Goal: Task Accomplishment & Management: Use online tool/utility

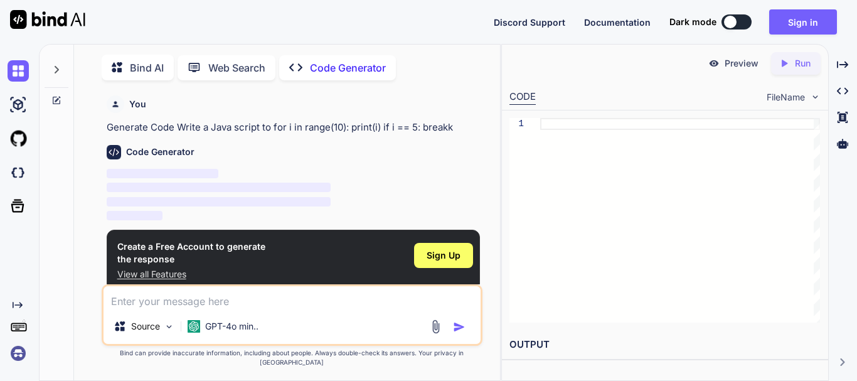
scroll to position [5, 0]
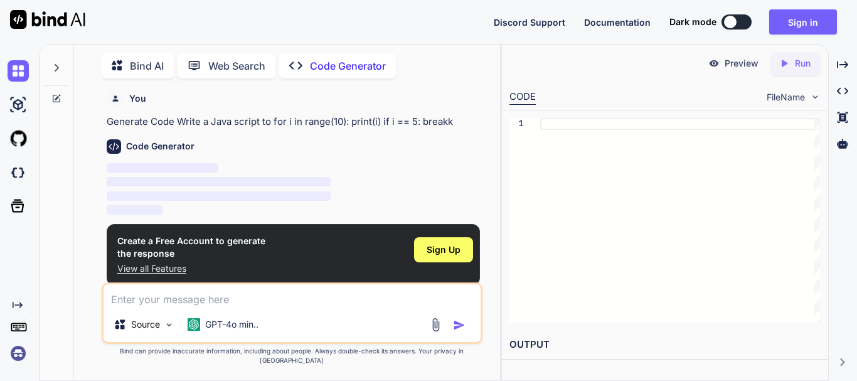
type textarea "x"
click at [421, 139] on div "Code Generator" at bounding box center [293, 146] width 373 height 14
click at [208, 307] on textarea at bounding box center [291, 295] width 377 height 23
click at [164, 330] on img at bounding box center [169, 324] width 11 height 11
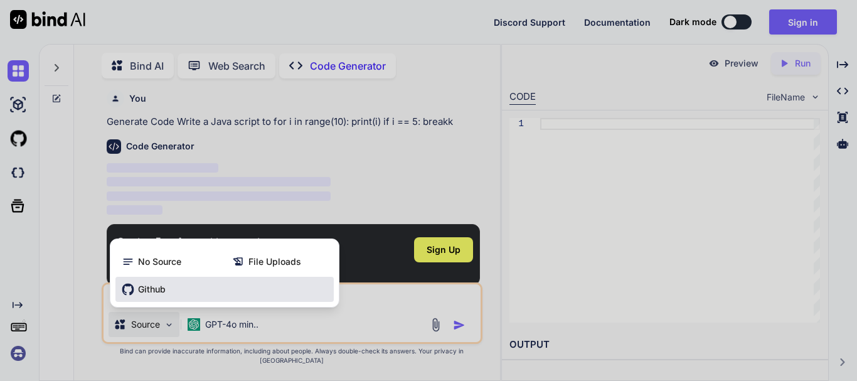
click at [171, 286] on div "Github" at bounding box center [224, 289] width 218 height 25
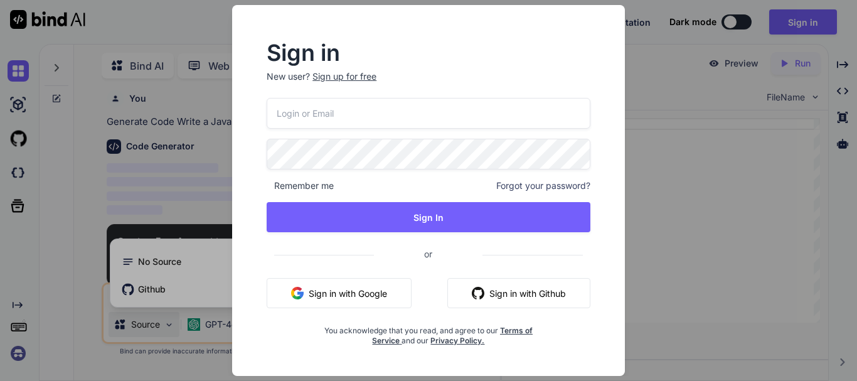
click at [756, 206] on div "Sign in New user? Sign up for free Remember me Forgot your password? Sign In or…" at bounding box center [428, 190] width 857 height 381
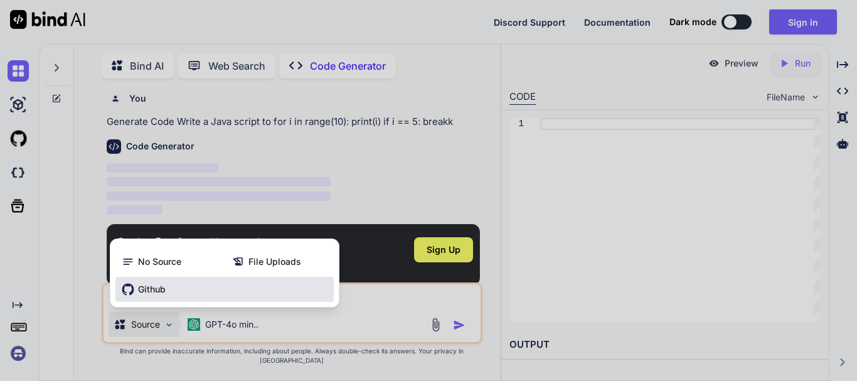
click at [130, 295] on icon at bounding box center [128, 289] width 13 height 13
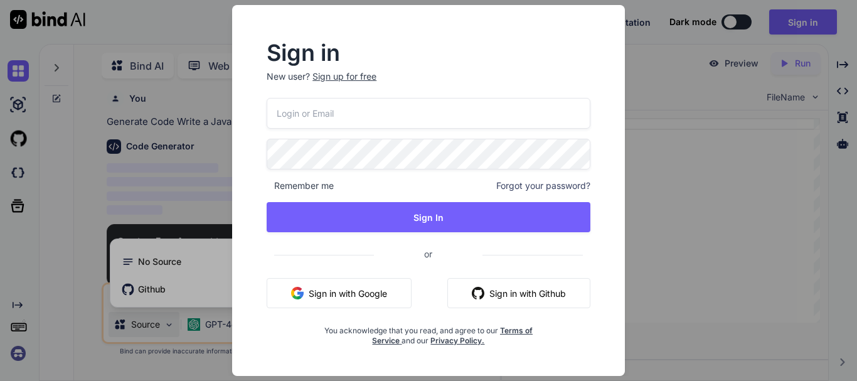
click at [655, 211] on div "Sign in New user? Sign up for free Remember me Forgot your password? Sign In or…" at bounding box center [428, 190] width 857 height 381
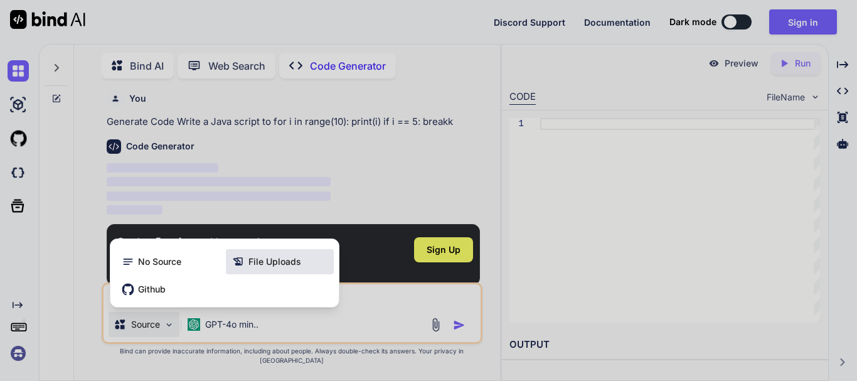
click at [275, 268] on span "File Uploads" at bounding box center [274, 261] width 53 height 13
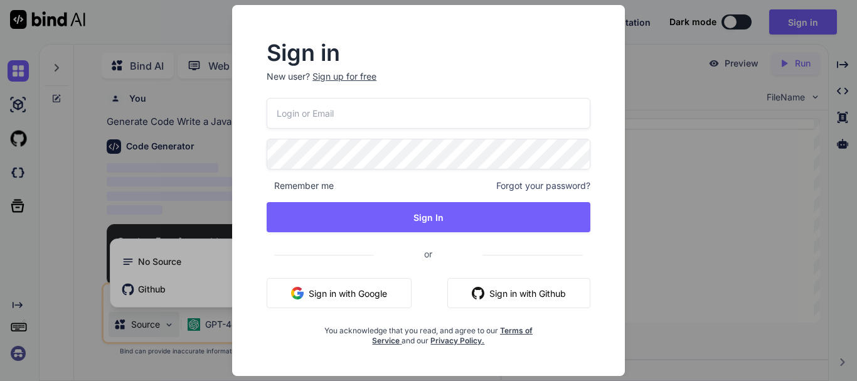
click at [622, 135] on div "Sign in New user? Sign up for free Remember me Forgot your password? Sign In or…" at bounding box center [428, 190] width 393 height 371
click at [690, 189] on div "Sign in New user? Sign up for free Remember me Forgot your password? Sign In or…" at bounding box center [428, 190] width 857 height 381
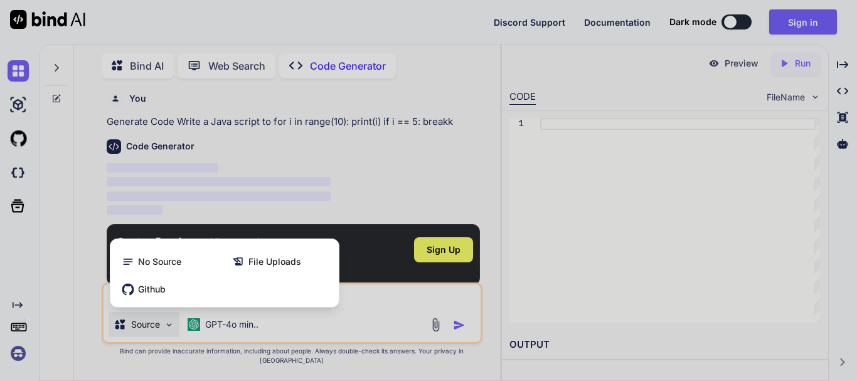
click at [681, 186] on div at bounding box center [428, 190] width 857 height 381
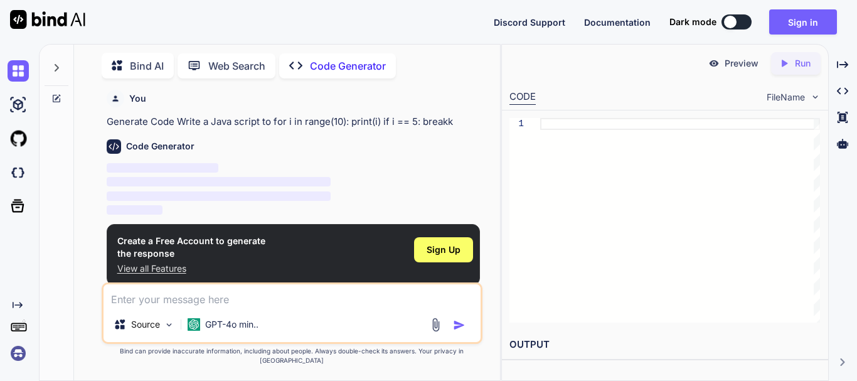
click at [151, 266] on p "View all Features" at bounding box center [191, 268] width 148 height 13
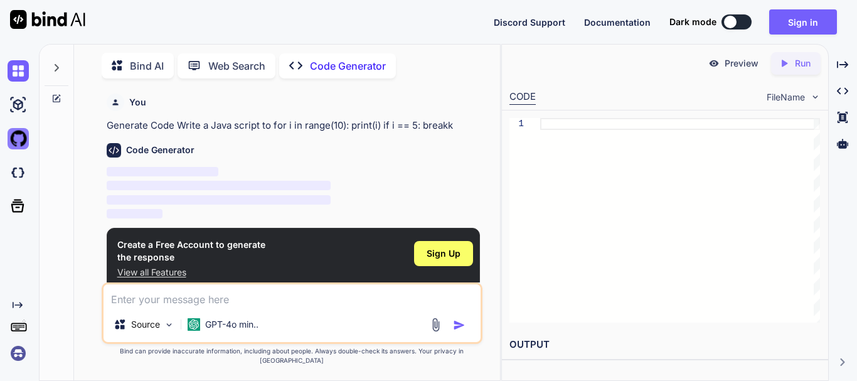
click at [13, 140] on img at bounding box center [18, 138] width 21 height 21
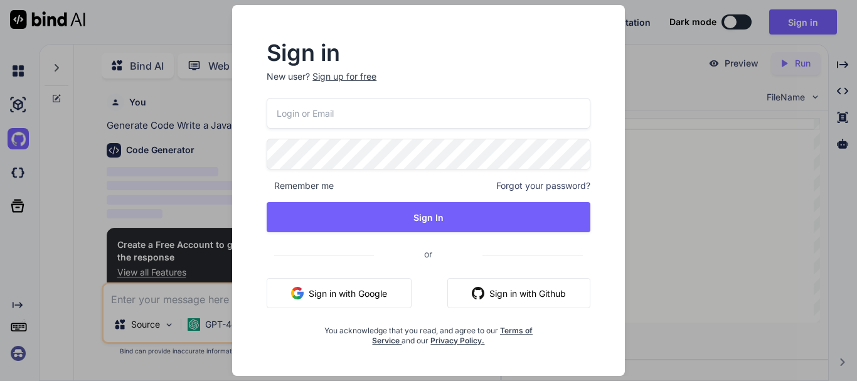
drag, startPoint x: 690, startPoint y: 90, endPoint x: 270, endPoint y: 89, distance: 419.5
click at [689, 91] on div "Sign in New user? Sign up for free Remember me Forgot your password? Sign In or…" at bounding box center [428, 190] width 857 height 381
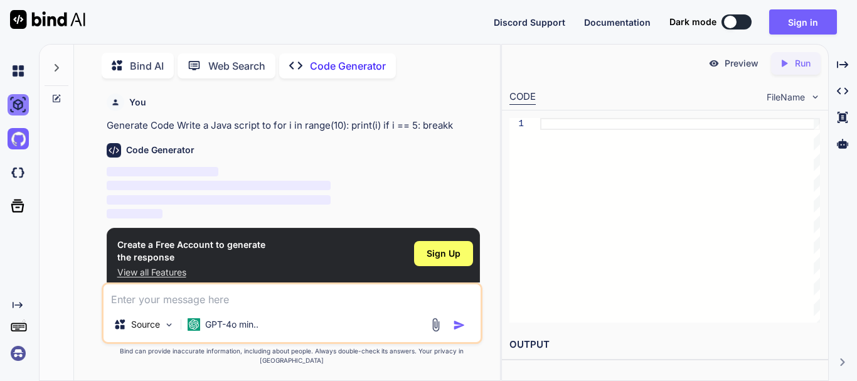
click at [19, 108] on img at bounding box center [18, 104] width 21 height 21
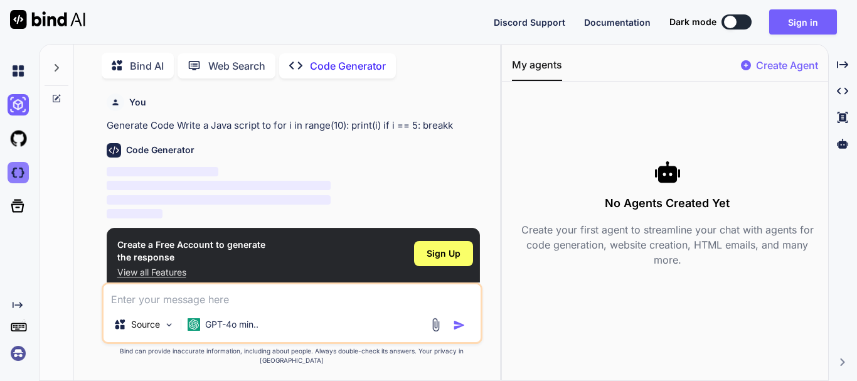
click at [20, 172] on img at bounding box center [18, 172] width 21 height 21
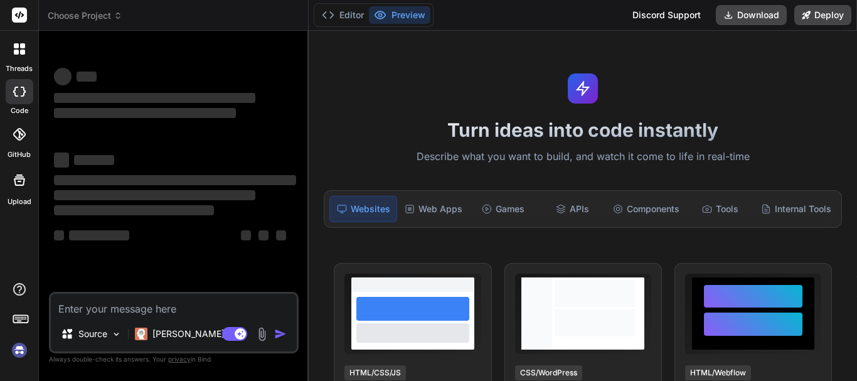
type textarea "x"
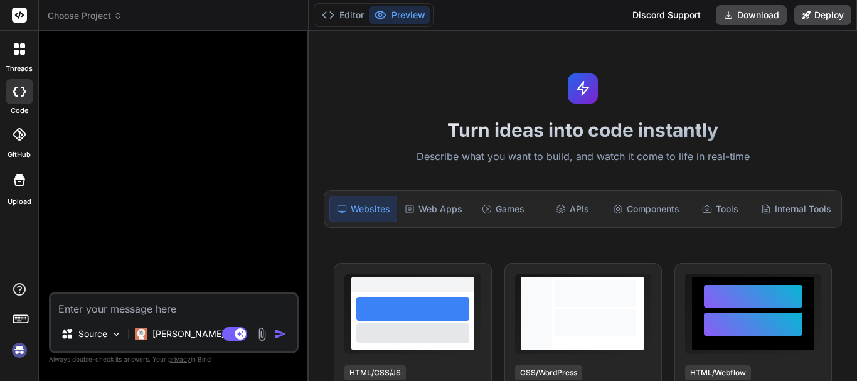
click at [139, 313] on textarea at bounding box center [174, 304] width 246 height 23
type textarea "w"
type textarea "x"
type textarea "wa"
type textarea "x"
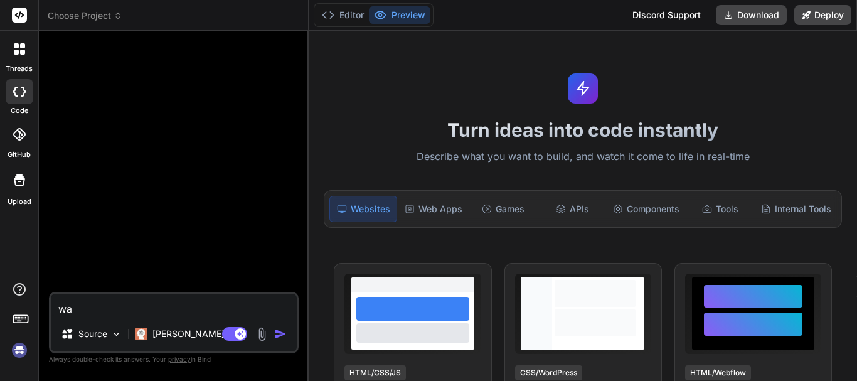
type textarea "wat"
type textarea "x"
type textarea "wa"
type textarea "x"
type textarea "was"
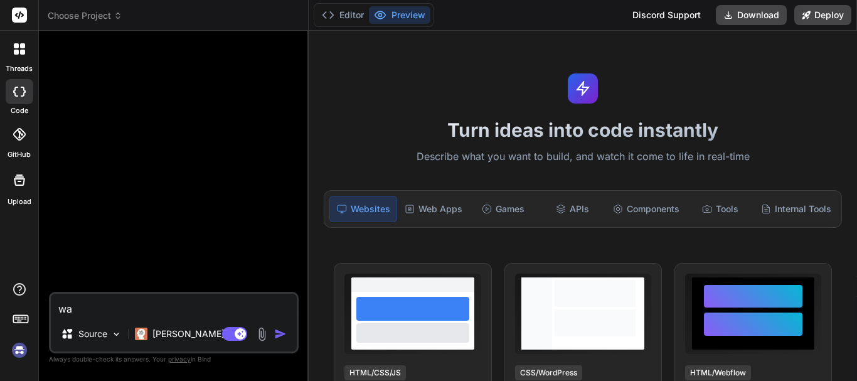
type textarea "x"
type textarea "wast"
type textarea "x"
type textarea "waste"
type textarea "x"
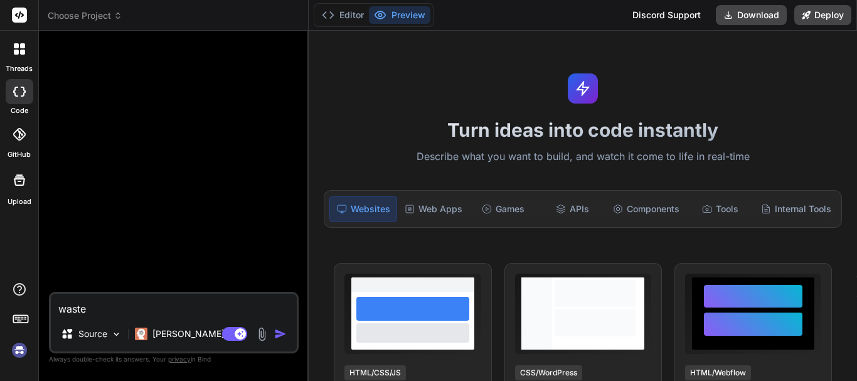
type textarea "waste"
type textarea "x"
type textarea "waste w"
type textarea "x"
type textarea "waste wa"
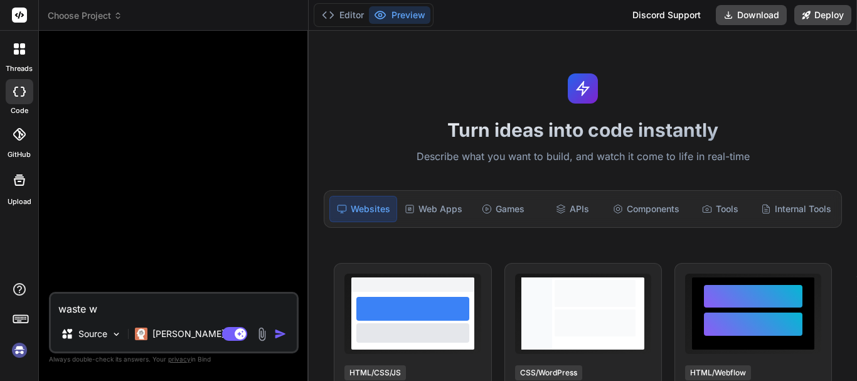
type textarea "x"
type textarea "waste wat"
type textarea "x"
type textarea "waste wate"
type textarea "x"
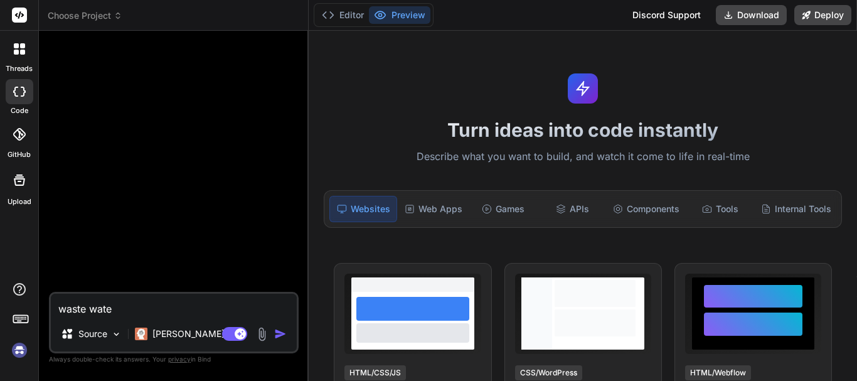
type textarea "waste water"
type textarea "x"
type textarea "waste water"
type textarea "x"
type textarea "waste water t"
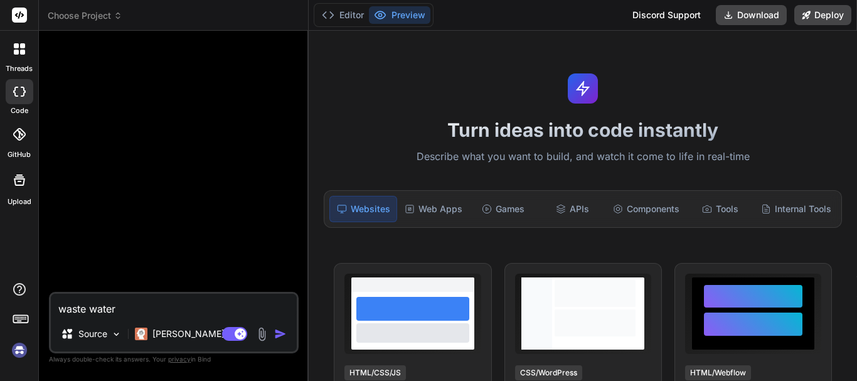
type textarea "x"
type textarea "waste water to"
type textarea "x"
type textarea "waste water to"
type textarea "x"
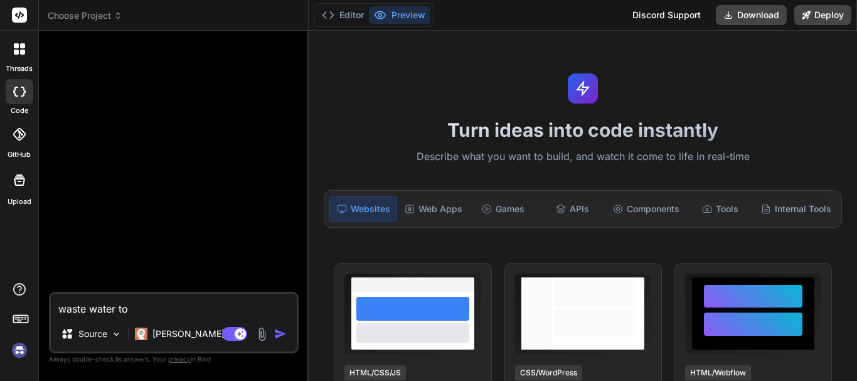
type textarea "waste water to u"
type textarea "x"
type textarea "waste water to us"
type textarea "x"
type textarea "waste water to use"
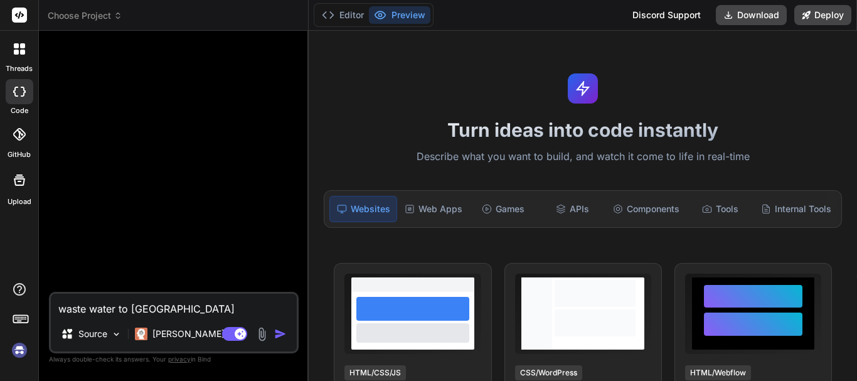
type textarea "x"
type textarea "waste water to usef"
type textarea "x"
type textarea "waste water to usefu"
type textarea "x"
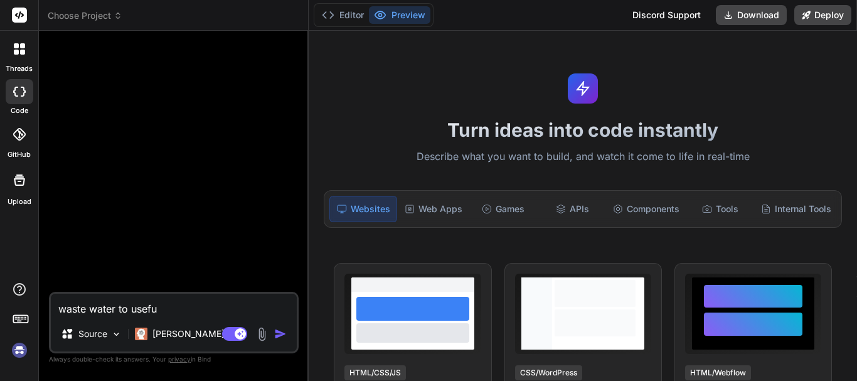
type textarea "waste water to useful"
type textarea "x"
type textarea "waste water to useful"
type textarea "x"
type textarea "waste water to useful t"
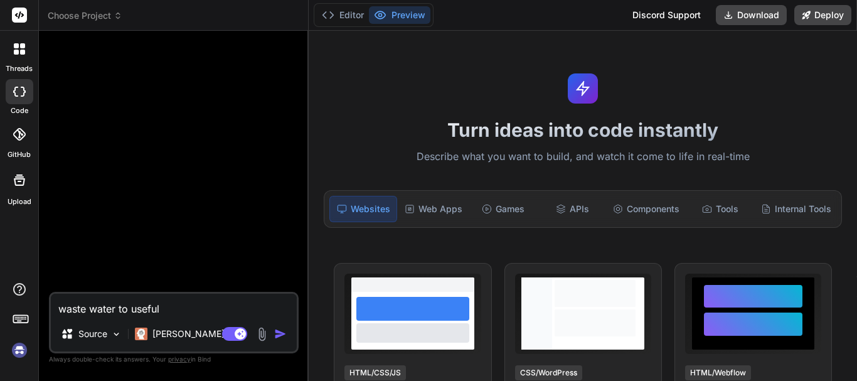
type textarea "x"
type textarea "waste water to useful th"
type textarea "x"
type textarea "waste water to useful thi"
type textarea "x"
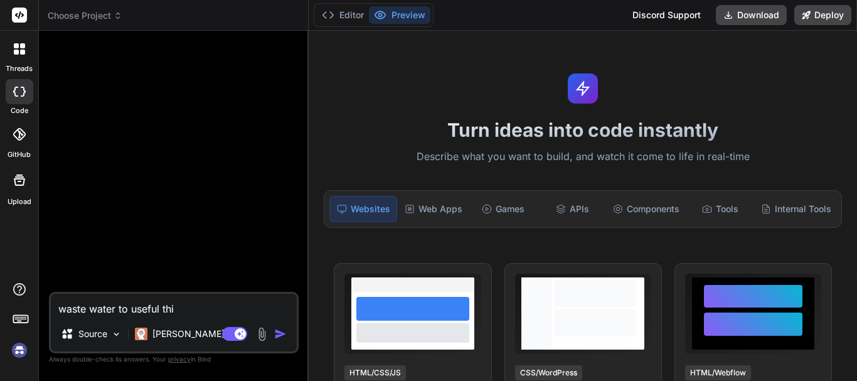
type textarea "waste water to useful thin"
type textarea "x"
type textarea "waste water to useful thing"
type textarea "x"
type textarea "waste water to useful things"
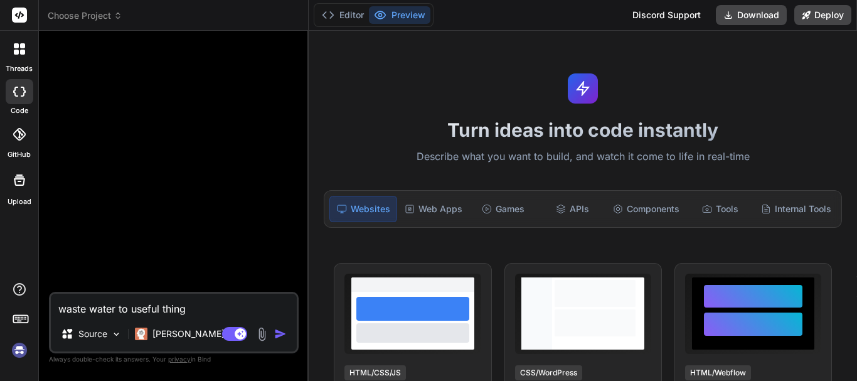
type textarea "x"
type textarea "waste water to useful things"
type textarea "x"
click at [129, 311] on textarea "waste water to useful things" at bounding box center [174, 304] width 246 height 23
type textarea "waste water t useful things"
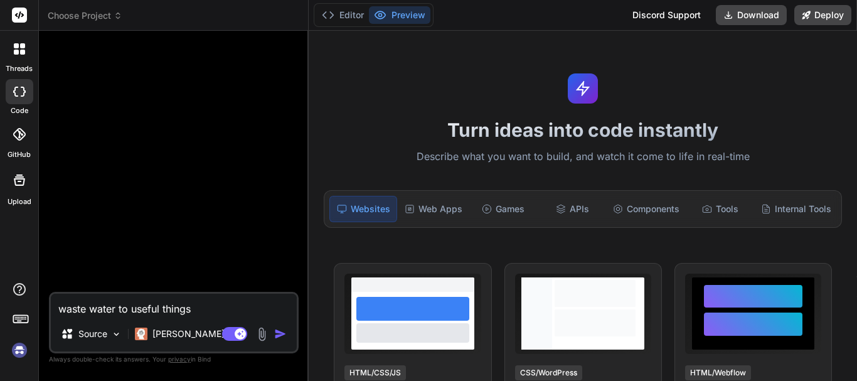
type textarea "x"
type textarea "waste water useful things"
type textarea "x"
type textarea "waste water c useful things"
type textarea "x"
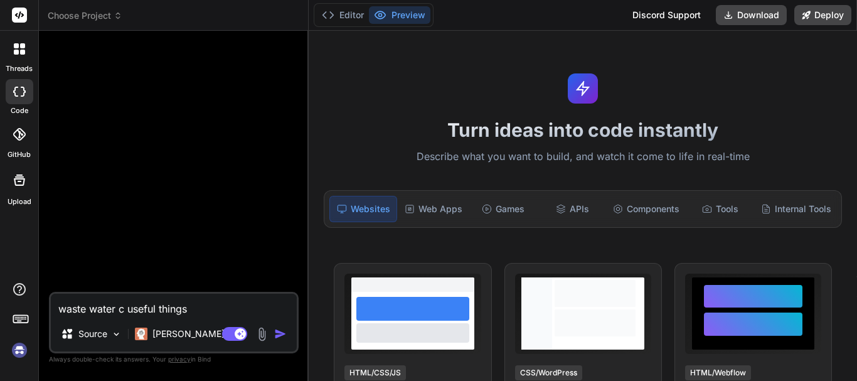
type textarea "waste water co useful things"
type textarea "x"
type textarea "waste water cov useful things"
type textarea "x"
type textarea "waste water cove useful things"
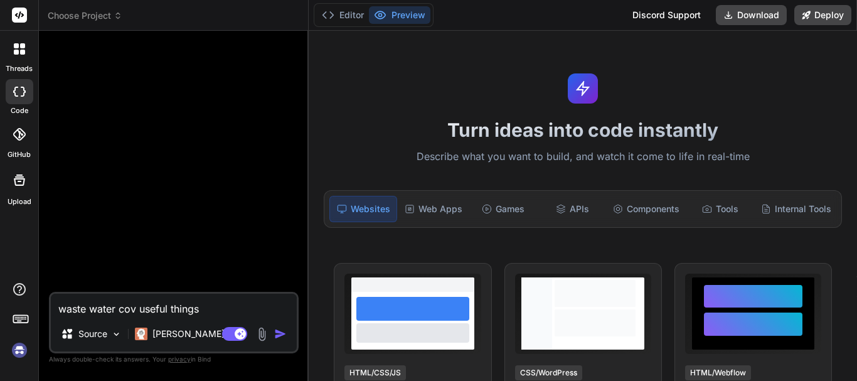
type textarea "x"
type textarea "waste water cover useful things"
type textarea "x"
type textarea "waste water covert useful things"
type textarea "x"
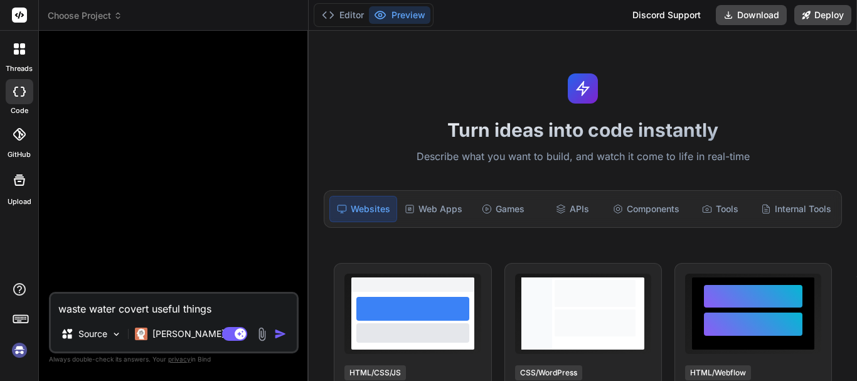
type textarea "waste water covert useful things"
type textarea "x"
type textarea "waste water covert useful things"
type textarea "x"
type textarea "waste water cover useful things"
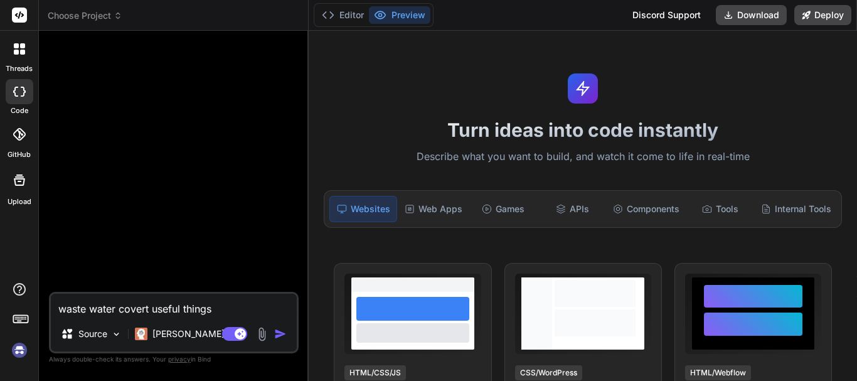
type textarea "x"
type textarea "waste water cove useful things"
type textarea "x"
type textarea "waste water cov useful things"
type textarea "x"
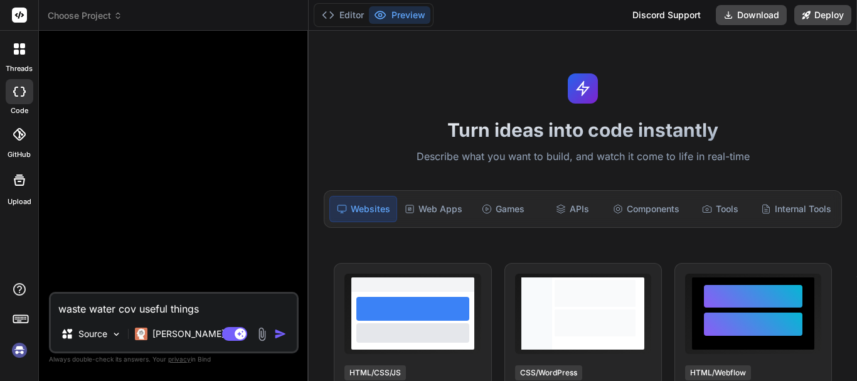
type textarea "waste water co useful things"
type textarea "x"
type textarea "waste water c useful things"
type textarea "x"
type textarea "waste water useful things"
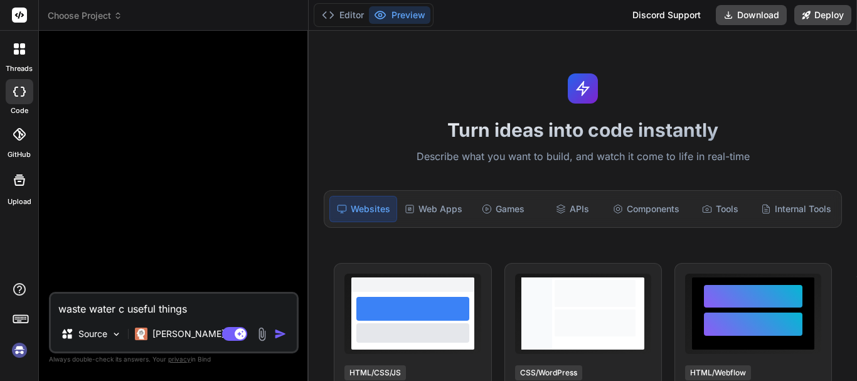
type textarea "x"
type textarea "waste water useful things"
type textarea "x"
type textarea "waste wate useful things"
type textarea "x"
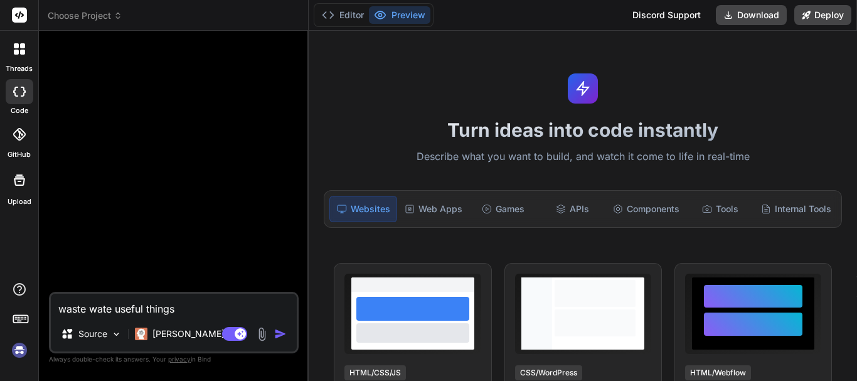
type textarea "waste wat useful things"
type textarea "x"
type textarea "waste wa useful things"
type textarea "x"
type textarea "waste w useful things"
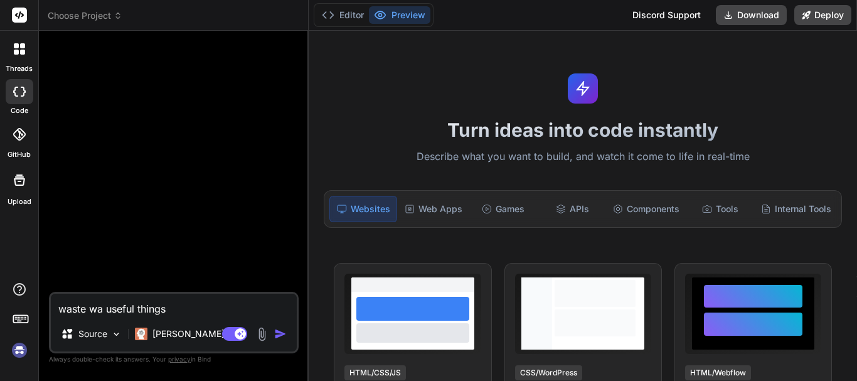
type textarea "x"
type textarea "waste useful things"
type textarea "x"
type textarea "waste useful things"
type textarea "x"
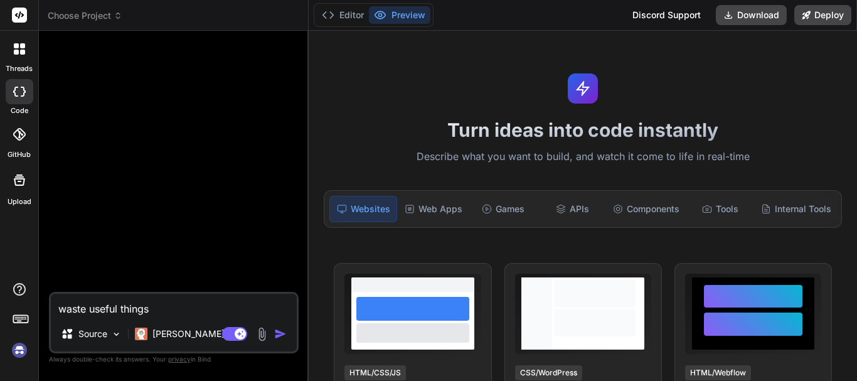
type textarea "wast useful things"
type textarea "x"
type textarea "was useful things"
type textarea "x"
type textarea "wa useful things"
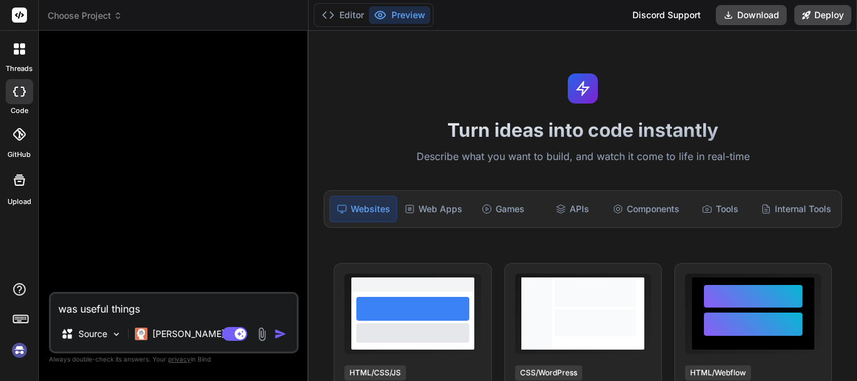
type textarea "x"
type textarea "w useful things"
type textarea "x"
type textarea "useful things"
type textarea "x"
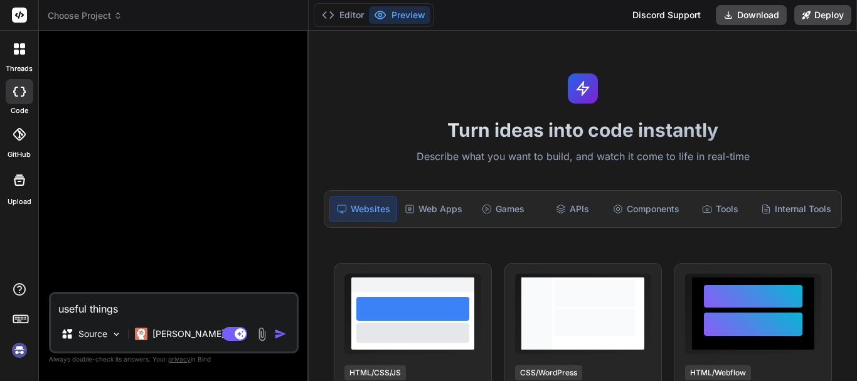
type textarea "w useful things"
type textarea "x"
type textarea "wa useful things"
type textarea "x"
type textarea "was useful things"
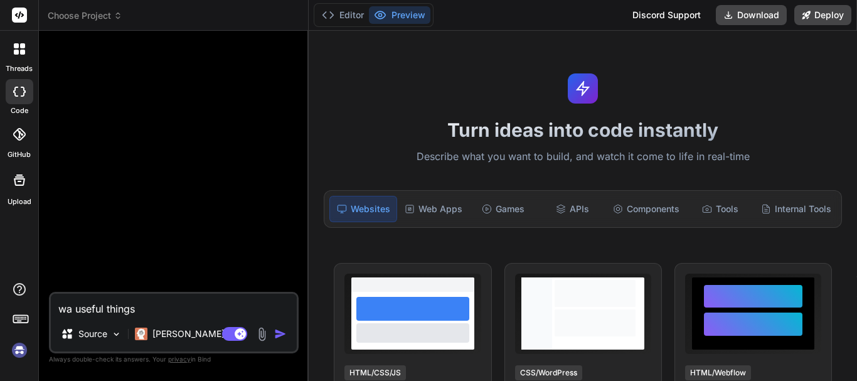
type textarea "x"
type textarea "wast useful things"
type textarea "x"
type textarea "waste useful things"
type textarea "x"
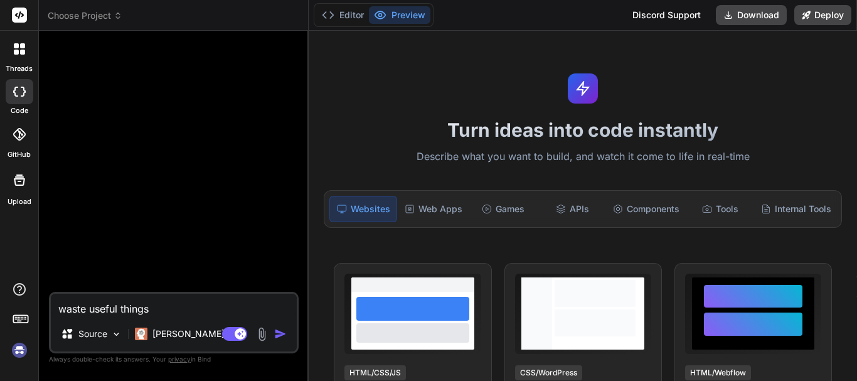
type textarea "waste useful things"
type textarea "x"
type textarea "waste d useful things"
type textarea "x"
type textarea "waste dr useful things"
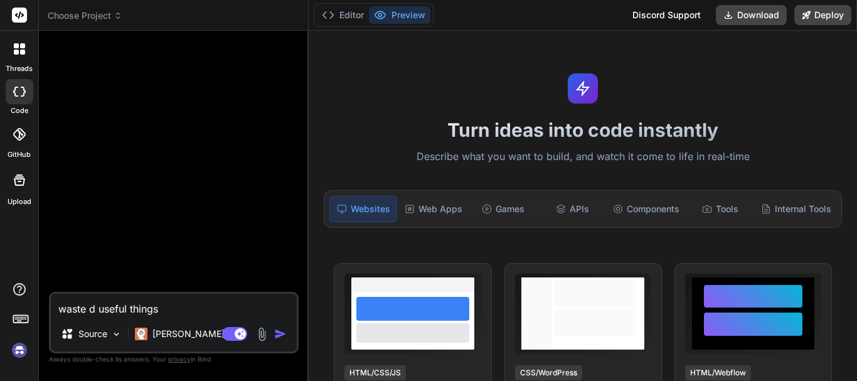
type textarea "x"
type textarea "waste dri useful things"
type textarea "x"
type textarea "waste drin useful things"
type textarea "x"
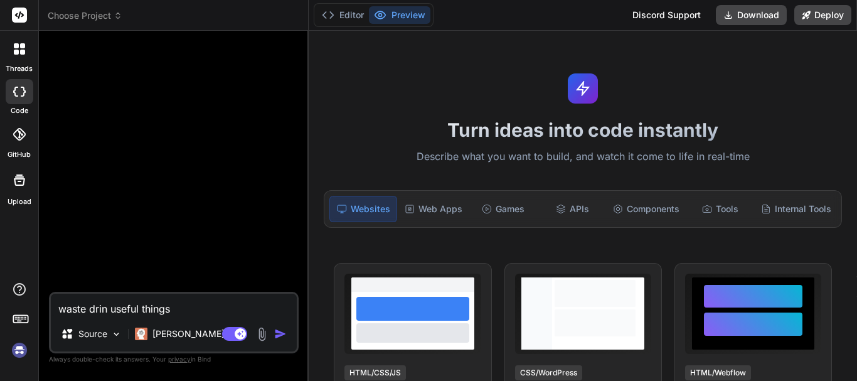
type textarea "waste drink useful things"
type textarea "x"
type textarea "waste drinki useful things"
type textarea "x"
type textarea "waste drinkin useful things"
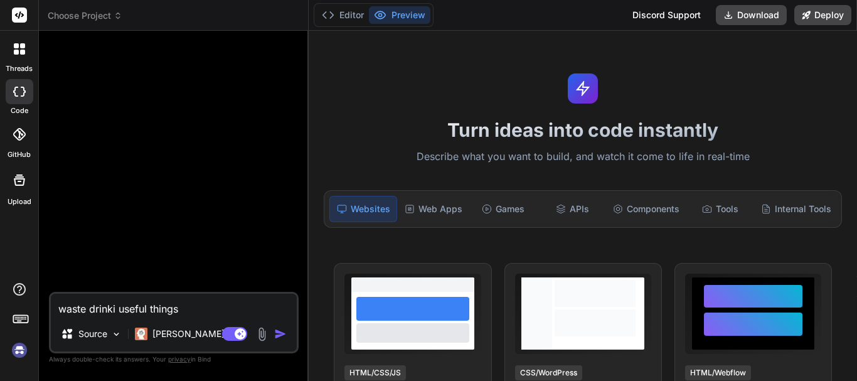
type textarea "x"
type textarea "waste drinking useful things"
type textarea "x"
type textarea "waste drinking useful things"
type textarea "x"
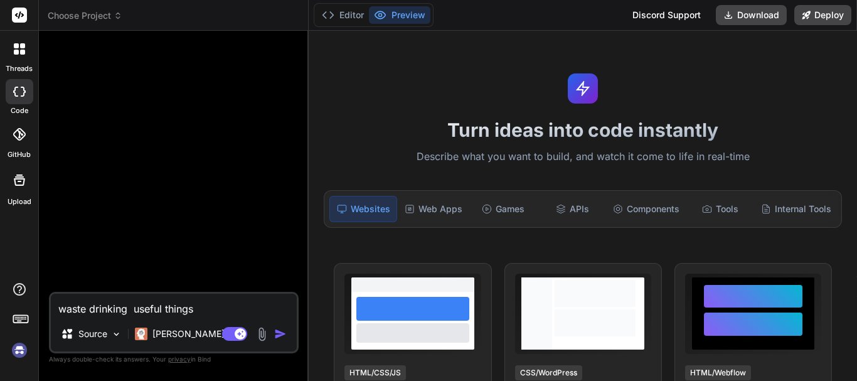
type textarea "waste drinking w useful things"
type textarea "x"
type textarea "waste drinking wa useful things"
type textarea "x"
type textarea "waste drinking wat useful things"
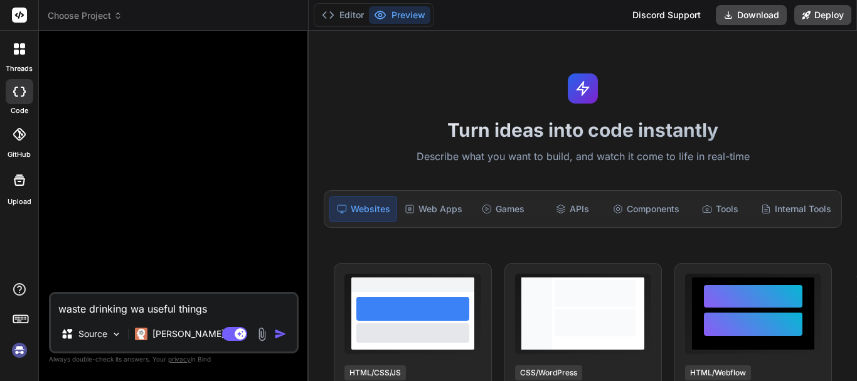
type textarea "x"
type textarea "waste drinking wate useful things"
type textarea "x"
type textarea "waste drinking water useful things"
type textarea "x"
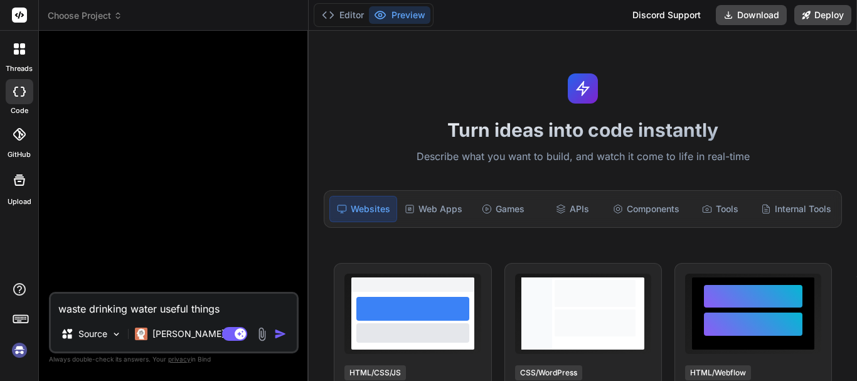
type textarea "waste drinking waterc useful things"
type textarea "x"
type textarea "waste drinking waterco useful things"
type textarea "x"
type textarea "waste drinking watercon useful things"
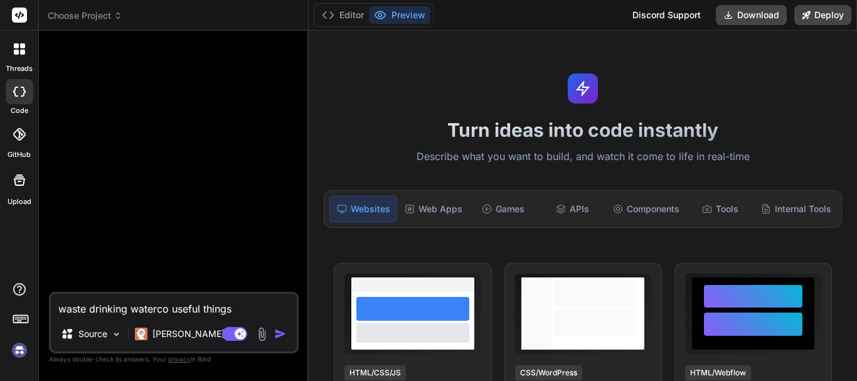
type textarea "x"
type textarea "waste drinking waterconv useful things"
type textarea "x"
type textarea "waste drinking waterconve useful things"
type textarea "x"
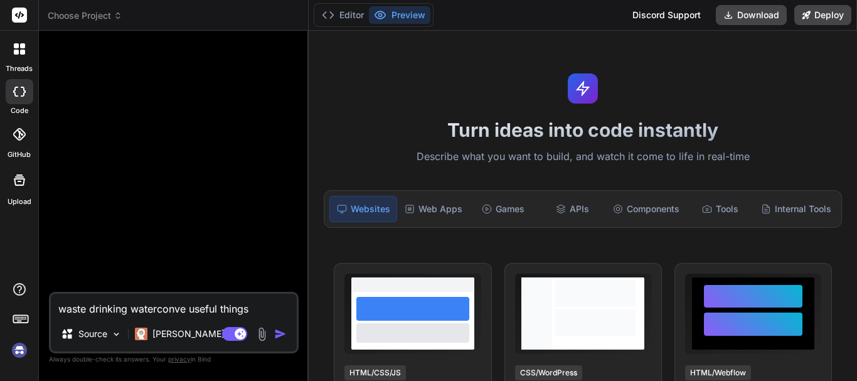
type textarea "waste drinking waterconver useful things"
type textarea "x"
type textarea "waste drinking waterconvert useful things"
type textarea "x"
type textarea "waste drinking waterconvert useful things"
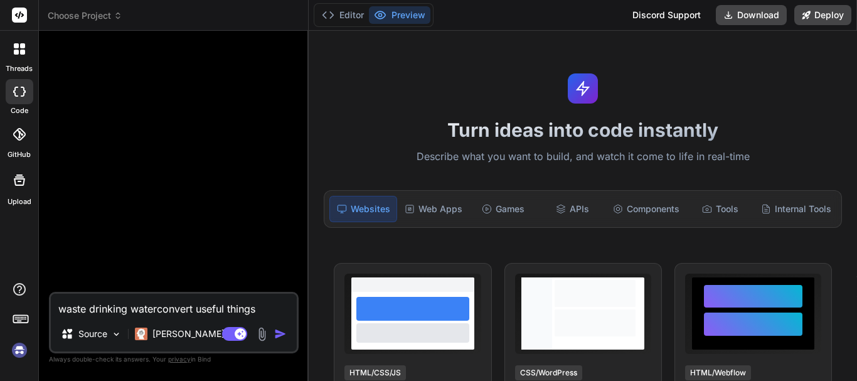
type textarea "x"
type textarea "waste drinking waterconvert useful things"
type textarea "x"
type textarea "waste drinking waterconver useful things"
type textarea "x"
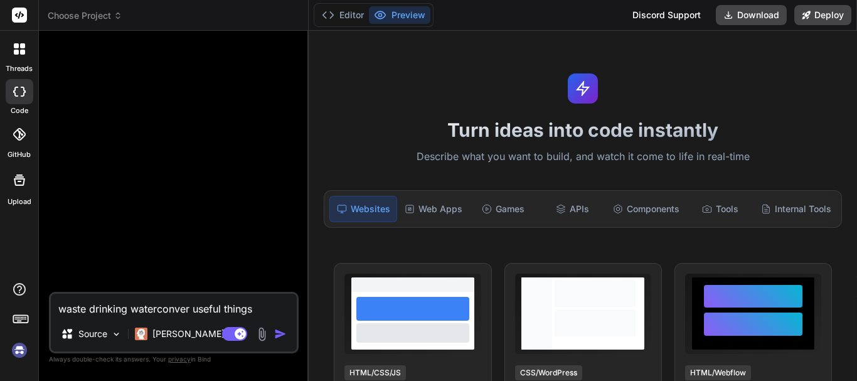
type textarea "waste drinking waterconve useful things"
type textarea "x"
type textarea "waste drinking waterconv useful things"
type textarea "x"
type textarea "waste drinking watercon useful things"
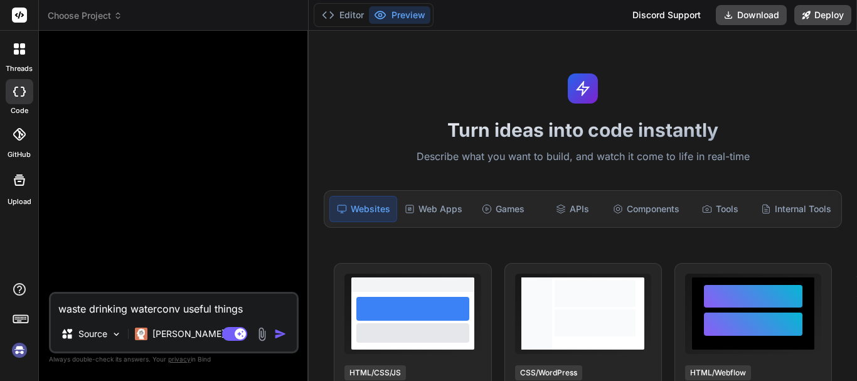
type textarea "x"
type textarea "waste drinking waterco useful things"
type textarea "x"
type textarea "waste drinking waterc useful things"
type textarea "x"
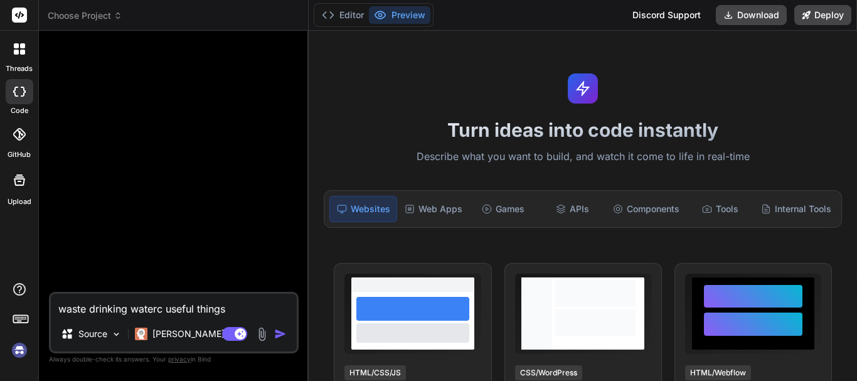
type textarea "waste drinking water useful things"
type textarea "x"
type textarea "waste drinking water useful things"
type textarea "x"
type textarea "waste drinking water c useful things"
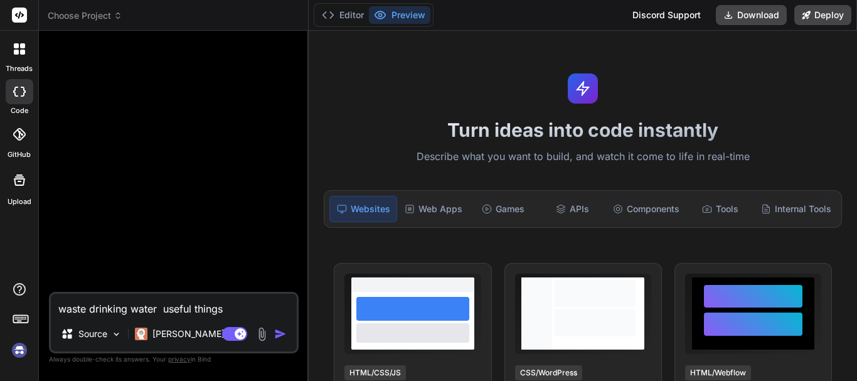
type textarea "x"
type textarea "waste drinking water co useful things"
type textarea "x"
type textarea "waste drinking water cou useful things"
type textarea "x"
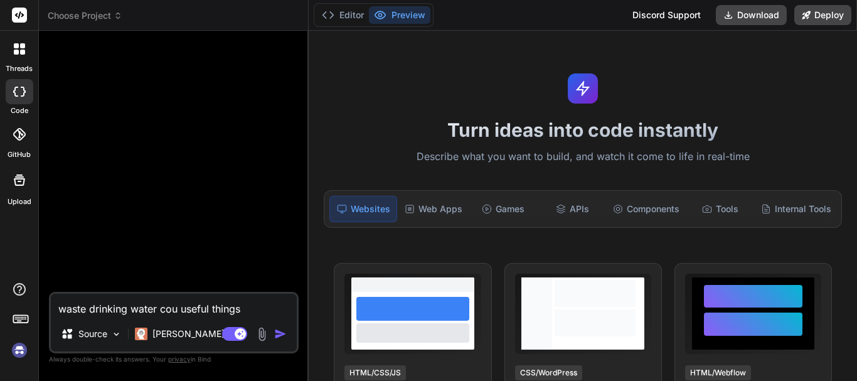
type textarea "waste drinking water coul useful things"
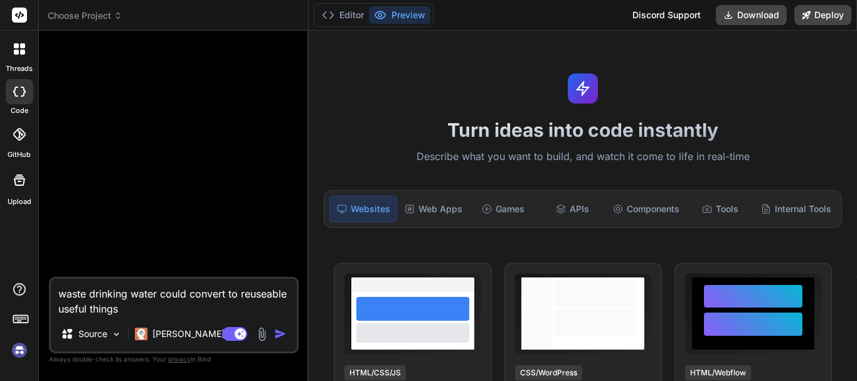
click at [152, 300] on textarea "waste drinking water could convert to reuseable useful things" at bounding box center [174, 297] width 246 height 38
click at [85, 309] on textarea "waste drinking water could convert to reuseable useful things" at bounding box center [174, 297] width 246 height 38
click at [279, 337] on img "button" at bounding box center [280, 333] width 13 height 13
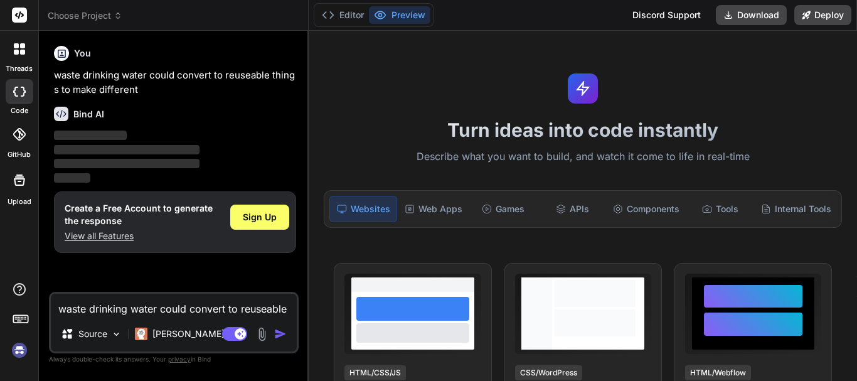
click at [137, 154] on span "‌" at bounding box center [126, 149] width 145 height 9
click at [66, 120] on icon at bounding box center [61, 114] width 14 height 14
click at [330, 237] on div "Turn ideas into code instantly Describe what you want to build, and watch it co…" at bounding box center [583, 206] width 548 height 350
click at [443, 213] on div "Web Apps" at bounding box center [433, 209] width 68 height 26
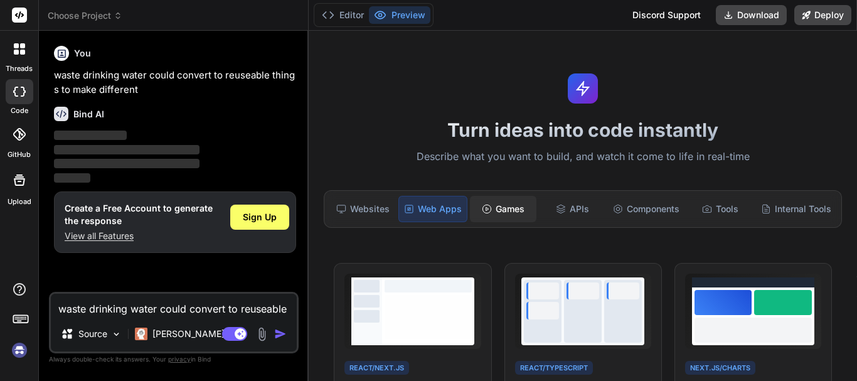
click at [510, 206] on div "Games" at bounding box center [503, 209] width 66 height 26
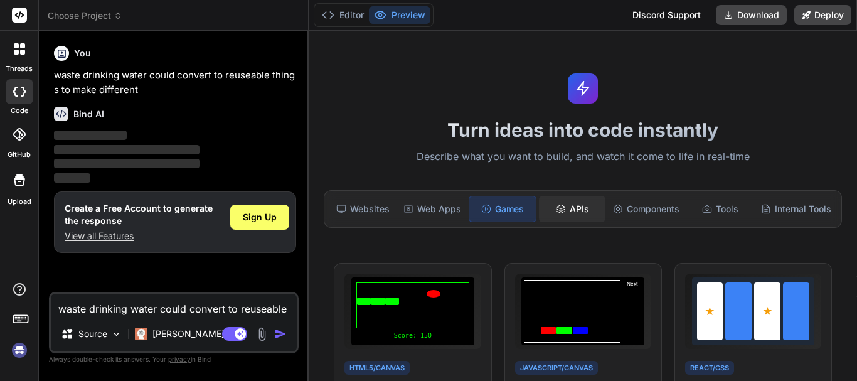
click at [581, 218] on div "APIs" at bounding box center [572, 209] width 66 height 26
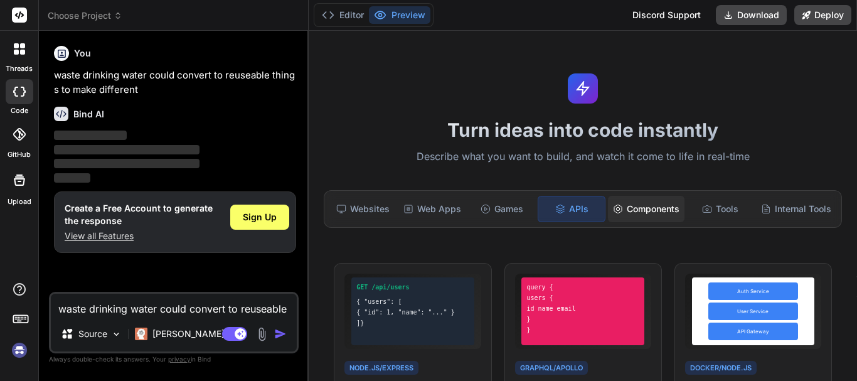
click at [611, 215] on div "Components" at bounding box center [646, 209] width 77 height 26
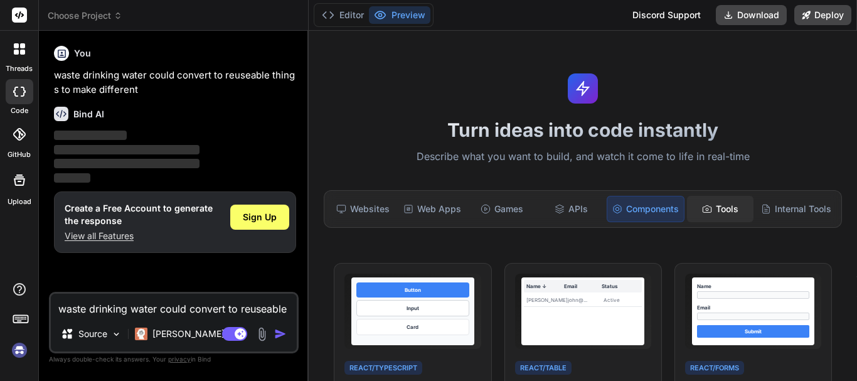
click at [710, 214] on div "Tools" at bounding box center [720, 209] width 66 height 26
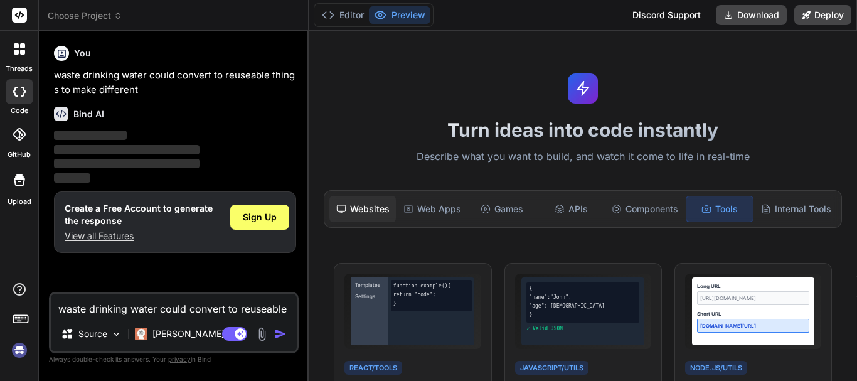
click at [366, 214] on div "Websites" at bounding box center [362, 209] width 66 height 26
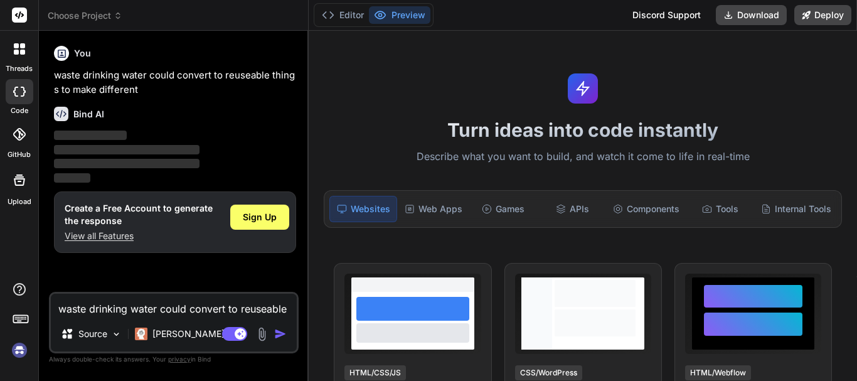
click at [160, 308] on textarea "waste drinking water could convert to reuseable things to make different" at bounding box center [174, 304] width 246 height 23
click at [29, 197] on label "Upload" at bounding box center [20, 201] width 24 height 11
click at [21, 315] on rect at bounding box center [20, 319] width 14 height 8
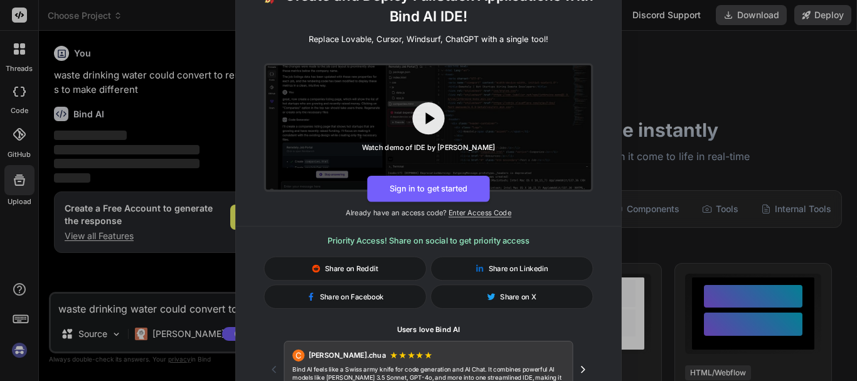
click at [6, 354] on div "🚀 Create and Deploy FullStack Applications with Bind AI IDE! Replace Lovable, C…" at bounding box center [428, 190] width 857 height 381
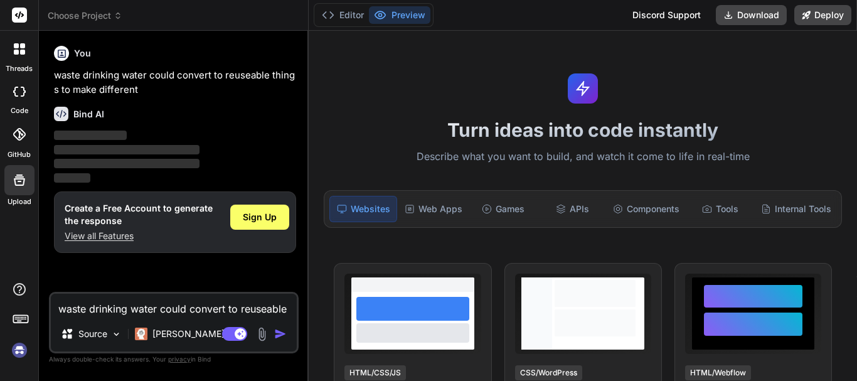
click at [11, 349] on img at bounding box center [19, 349] width 21 height 21
click at [18, 103] on div at bounding box center [20, 91] width 28 height 25
click at [20, 92] on icon at bounding box center [19, 92] width 13 height 10
click at [19, 92] on icon at bounding box center [19, 92] width 13 height 10
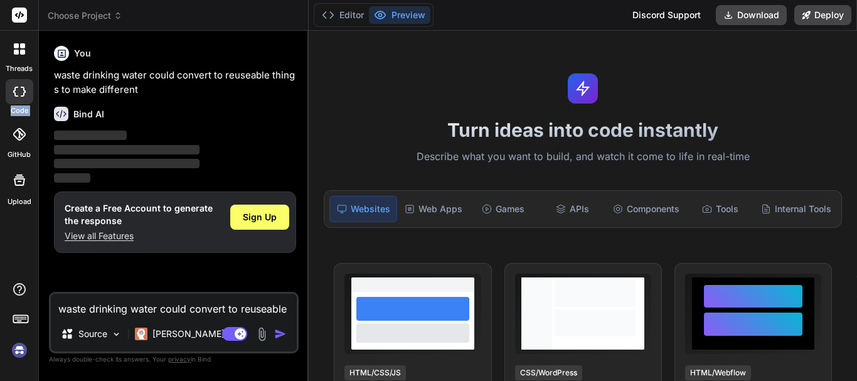
click at [19, 92] on icon at bounding box center [19, 92] width 13 height 10
click at [14, 52] on icon at bounding box center [16, 52] width 5 height 5
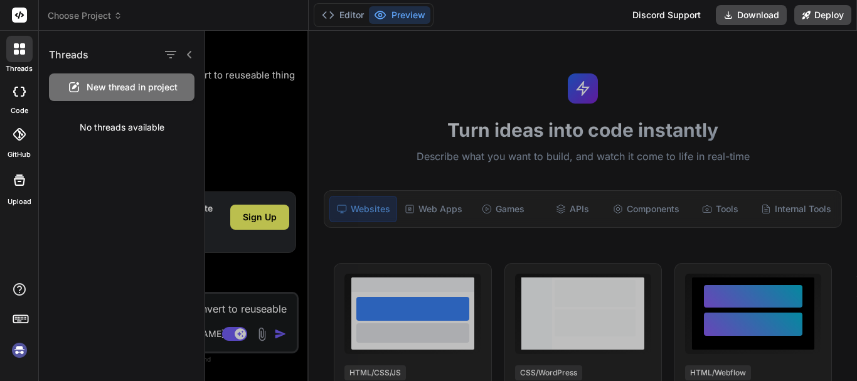
click at [123, 128] on div "No threads available" at bounding box center [122, 127] width 166 height 33
click at [155, 83] on span "New thread in project" at bounding box center [132, 87] width 91 height 13
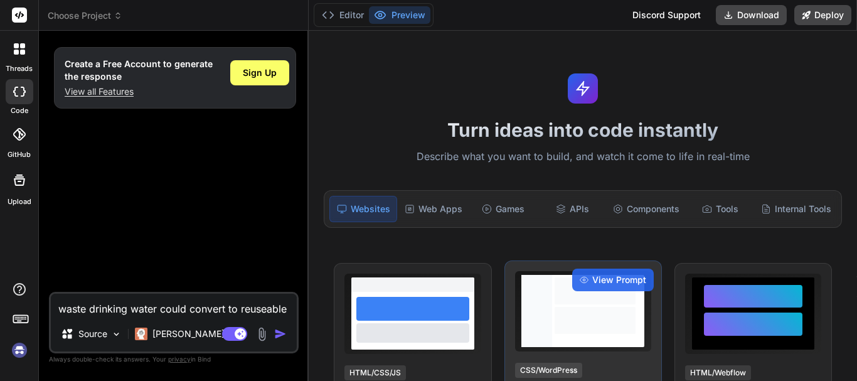
click at [546, 366] on div "CSS/WordPress" at bounding box center [548, 369] width 67 height 15
click at [592, 274] on span "View Prompt" at bounding box center [619, 279] width 54 height 13
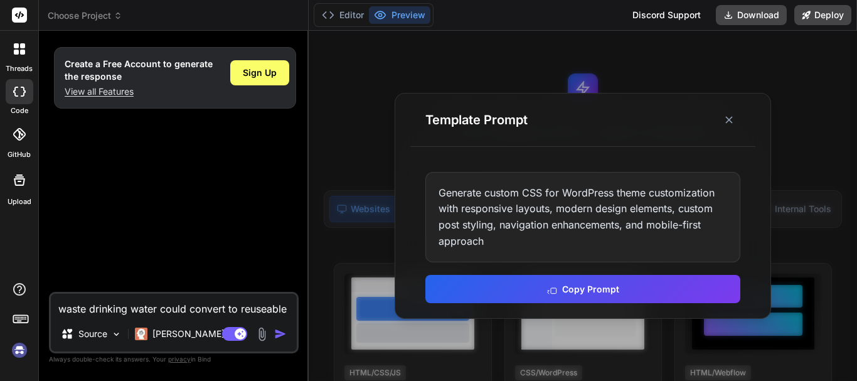
drag, startPoint x: 436, startPoint y: 189, endPoint x: 472, endPoint y: 211, distance: 42.3
click at [438, 189] on div "Generate custom CSS for WordPress theme customization with responsive layouts, …" at bounding box center [582, 217] width 315 height 90
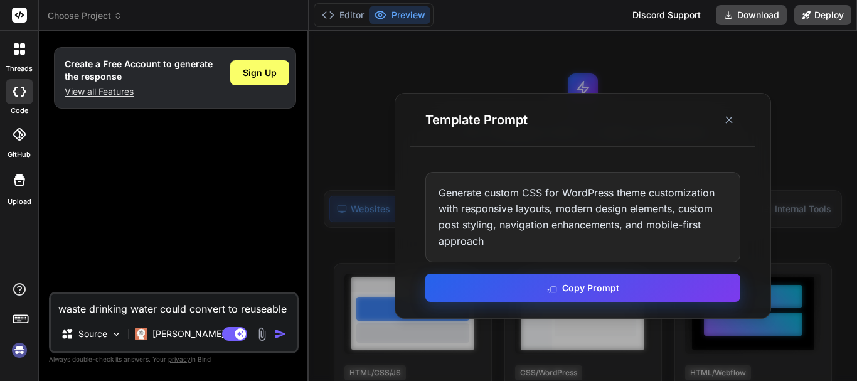
click at [598, 291] on button "Copy Prompt" at bounding box center [582, 287] width 315 height 28
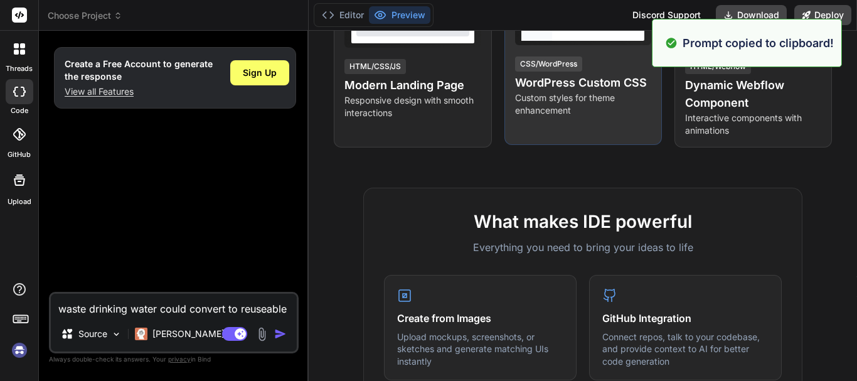
scroll to position [613, 0]
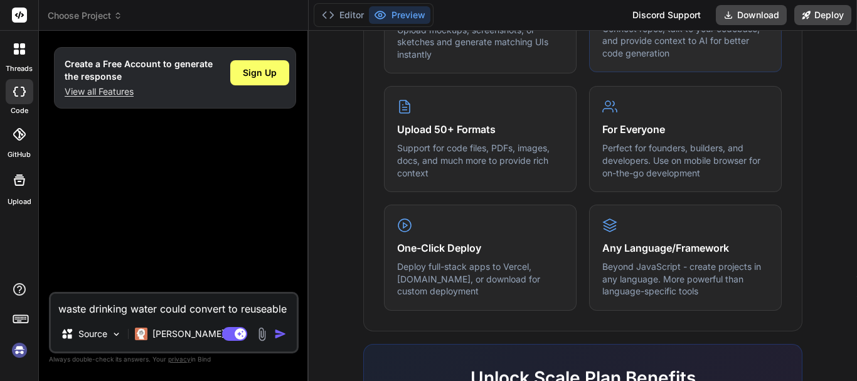
click at [737, 50] on p "Connect repos, talk to your codebase, and provide context to AI for better code…" at bounding box center [685, 41] width 166 height 37
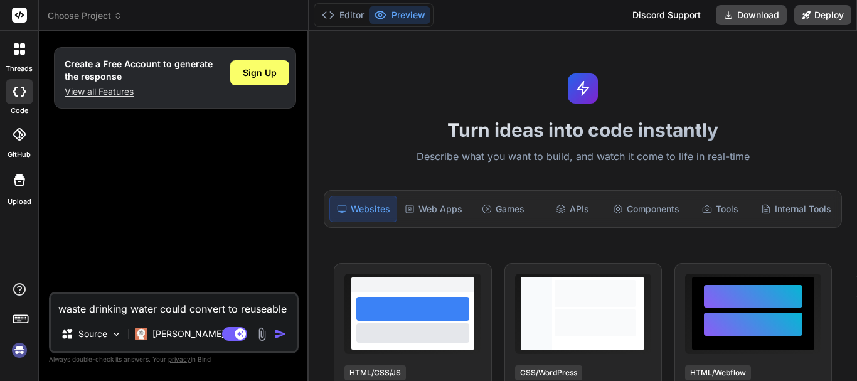
click at [123, 310] on textarea "waste drinking water could convert to reuseable things to make different" at bounding box center [174, 304] width 246 height 23
paste textarea "Generate custom CSS for WordPress theme customization with responsive layouts, …"
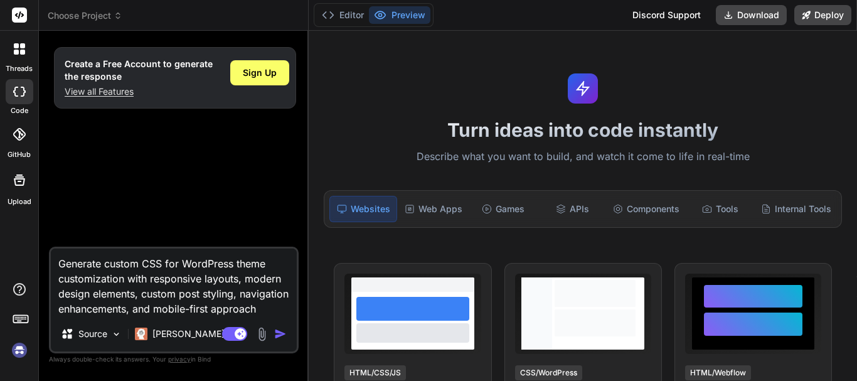
click at [276, 331] on img "button" at bounding box center [280, 333] width 13 height 13
click at [272, 332] on div "Agent Mode. When this toggle is activated, AI automatically makes decisions, re…" at bounding box center [255, 333] width 72 height 15
click at [119, 331] on img at bounding box center [116, 334] width 11 height 11
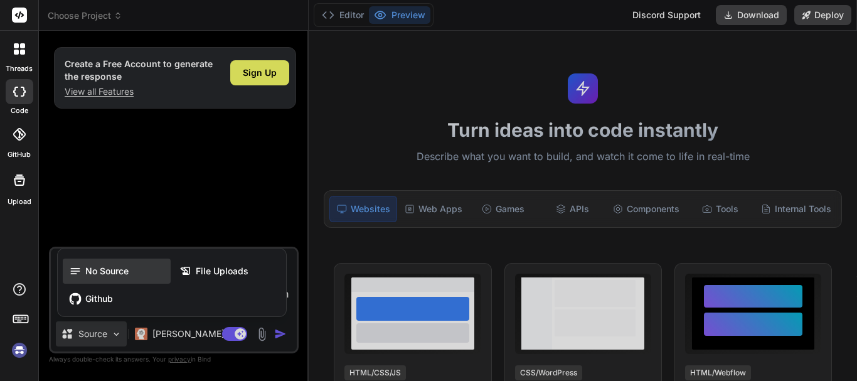
click at [138, 278] on div "No Source" at bounding box center [117, 270] width 108 height 25
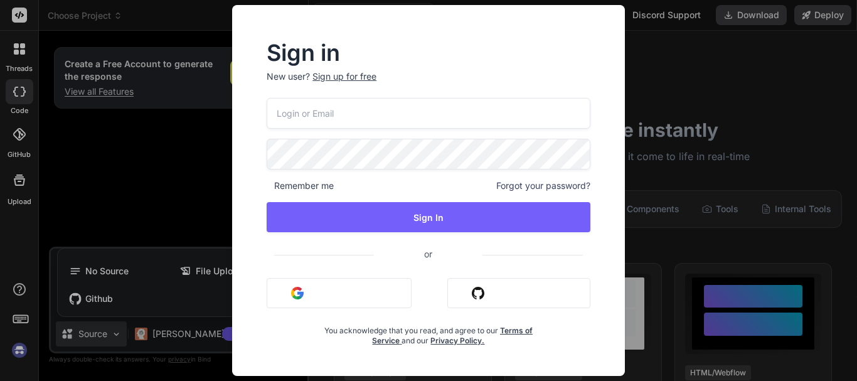
click at [662, 80] on div "Sign in New user? Sign up for free Remember me Forgot your password? Sign In or…" at bounding box center [428, 190] width 857 height 381
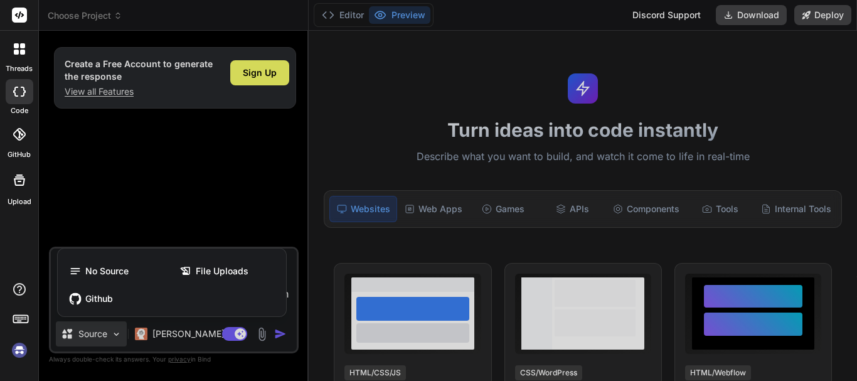
click at [279, 336] on div at bounding box center [428, 190] width 857 height 381
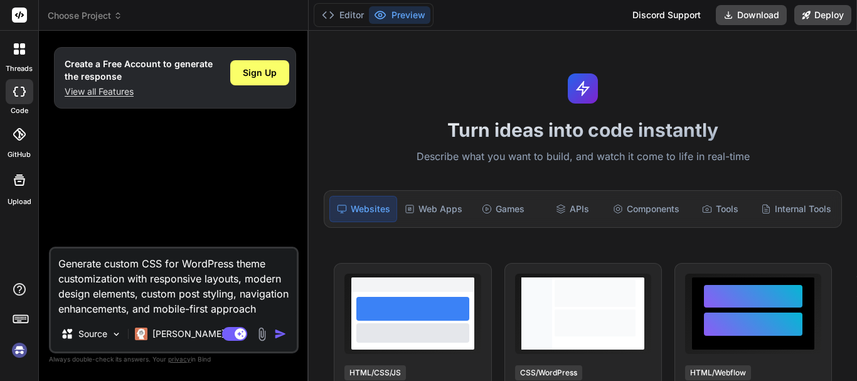
click at [279, 336] on img "button" at bounding box center [280, 333] width 13 height 13
click at [273, 331] on div "Agent Mode. When this toggle is activated, AI automatically makes decisions, re…" at bounding box center [255, 333] width 72 height 15
click at [282, 332] on img "button" at bounding box center [280, 333] width 13 height 13
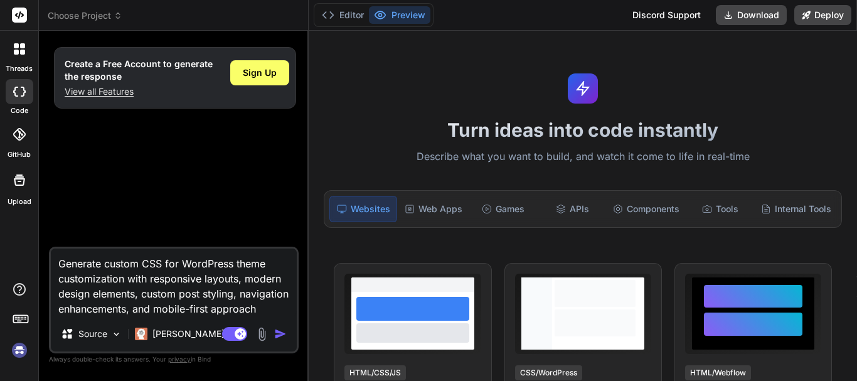
click at [282, 332] on img "button" at bounding box center [280, 333] width 13 height 13
drag, startPoint x: 282, startPoint y: 332, endPoint x: 206, endPoint y: 299, distance: 82.6
click at [281, 332] on img "button" at bounding box center [280, 333] width 13 height 13
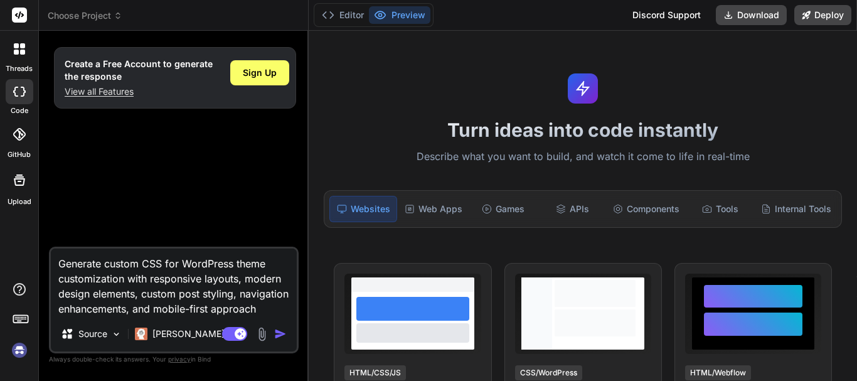
click at [275, 332] on img "button" at bounding box center [280, 333] width 13 height 13
click at [277, 332] on img "button" at bounding box center [280, 333] width 13 height 13
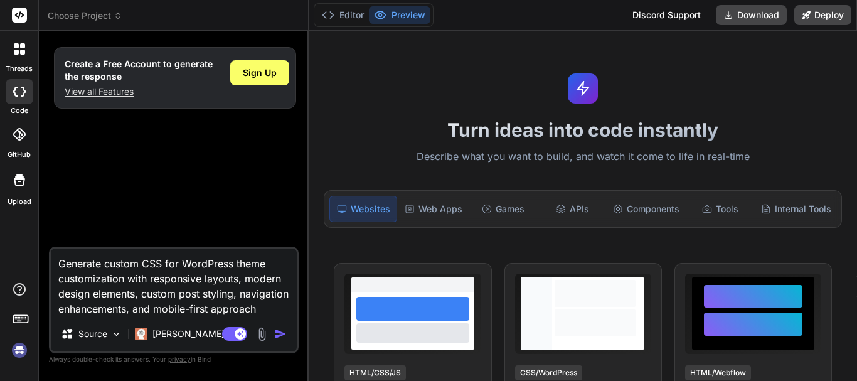
click at [281, 337] on img "button" at bounding box center [280, 333] width 13 height 13
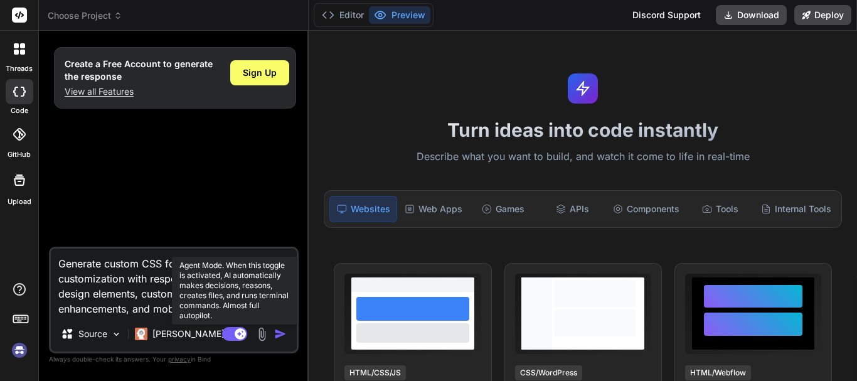
click at [231, 329] on rect at bounding box center [234, 334] width 25 height 14
click at [231, 329] on rect at bounding box center [228, 333] width 11 height 11
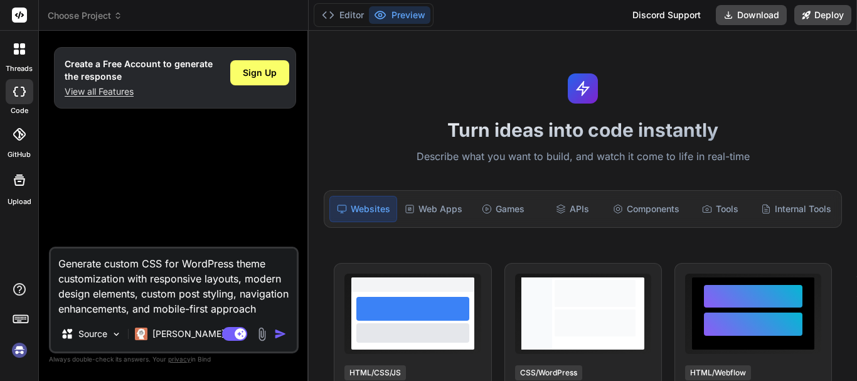
click at [274, 329] on img "button" at bounding box center [280, 333] width 13 height 13
click at [181, 337] on p "Claude 4 S.." at bounding box center [198, 333] width 93 height 13
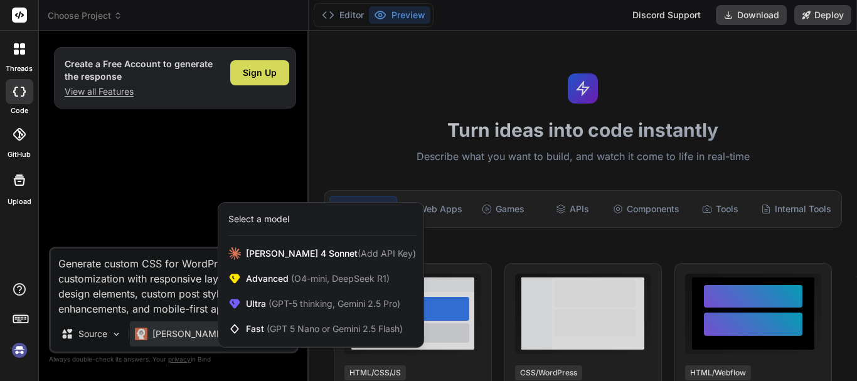
click at [201, 355] on div at bounding box center [428, 190] width 857 height 381
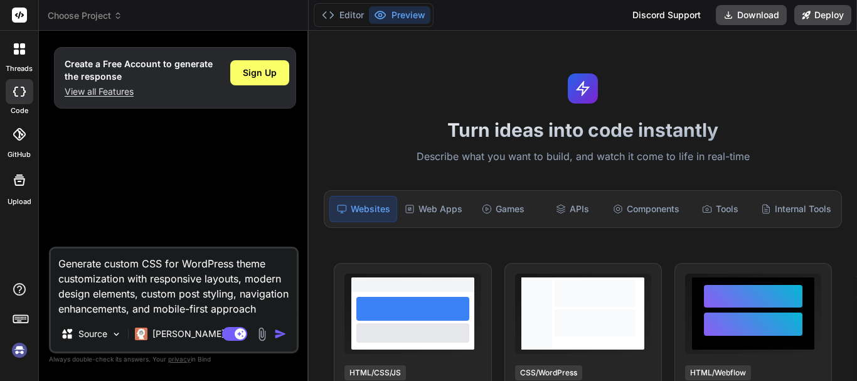
click at [277, 331] on img "button" at bounding box center [280, 333] width 13 height 13
click at [274, 327] on button "button" at bounding box center [283, 333] width 18 height 13
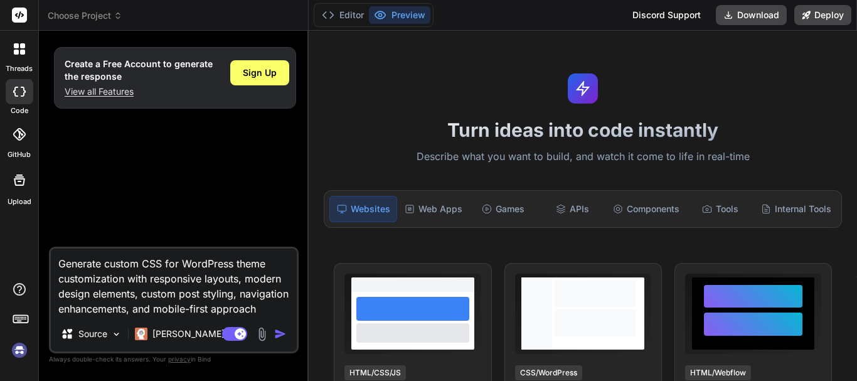
click at [157, 307] on textarea "Generate custom CSS for WordPress theme customization with responsive layouts, …" at bounding box center [174, 282] width 246 height 68
click at [267, 338] on img at bounding box center [262, 334] width 14 height 14
click at [727, 207] on div "Tools" at bounding box center [720, 209] width 66 height 26
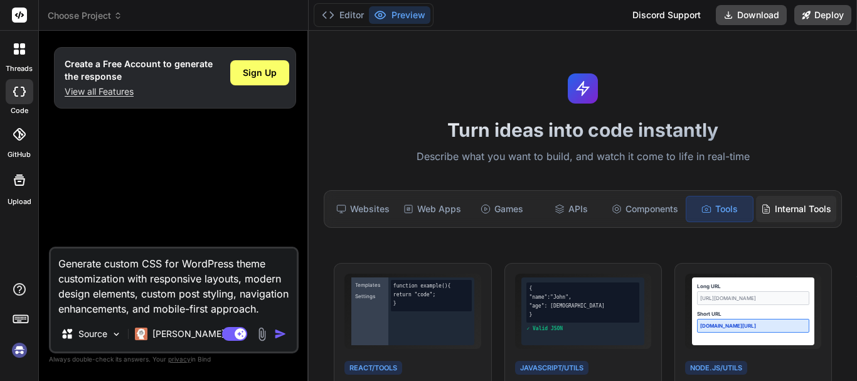
click at [766, 202] on div "Internal Tools" at bounding box center [796, 209] width 80 height 26
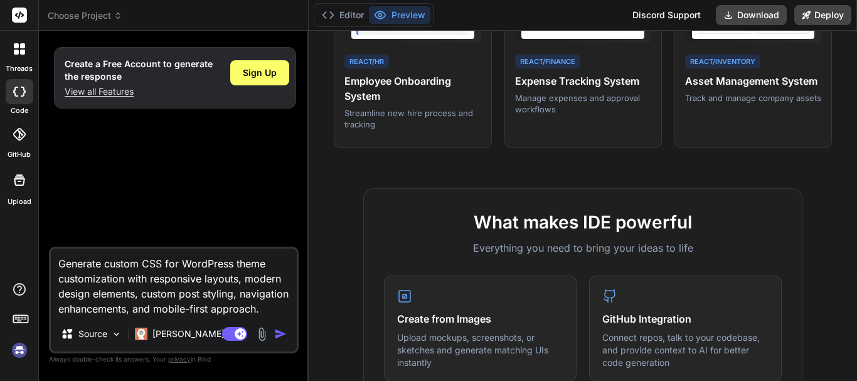
scroll to position [613, 0]
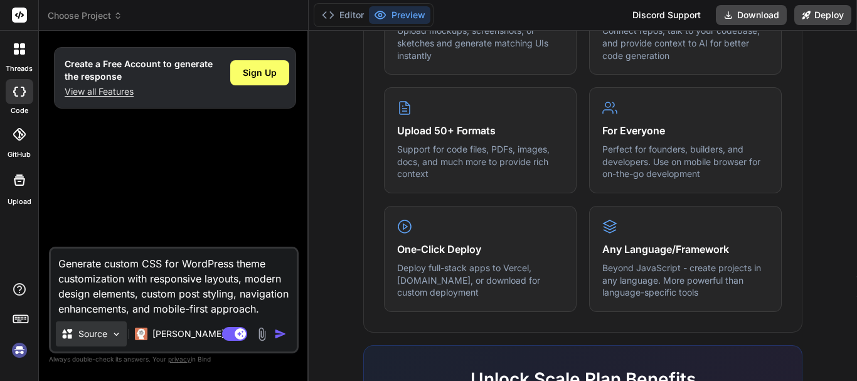
click at [112, 332] on img at bounding box center [116, 334] width 11 height 11
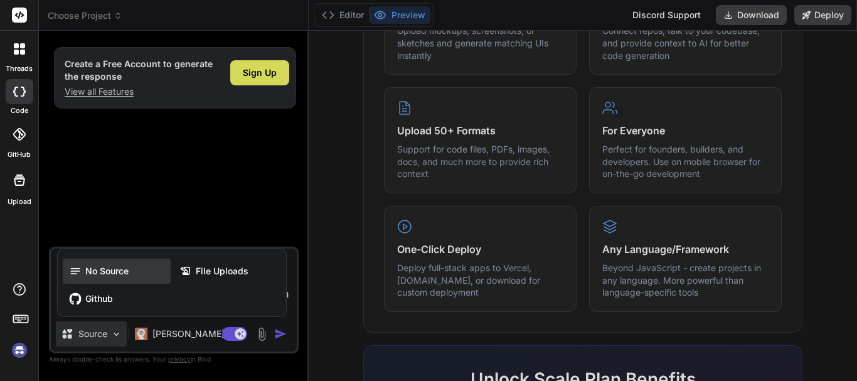
click at [96, 276] on span "No Source" at bounding box center [106, 271] width 43 height 13
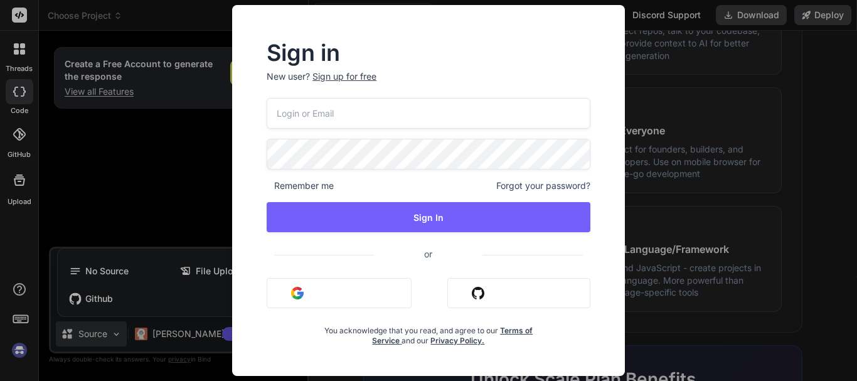
click at [792, 155] on div "Sign in New user? Sign up for free Remember me Forgot your password? Sign In or…" at bounding box center [428, 190] width 857 height 381
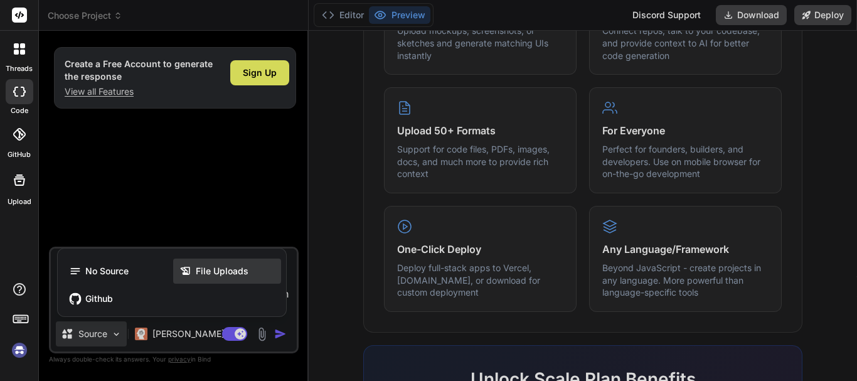
click at [204, 271] on span "File Uploads" at bounding box center [222, 271] width 53 height 13
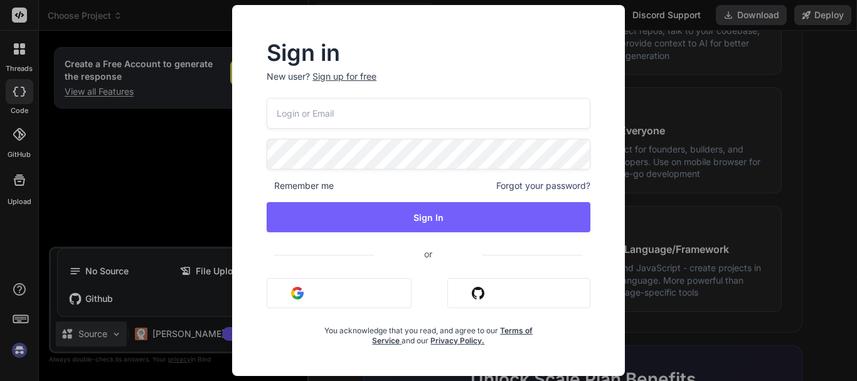
click at [640, 179] on div "Sign in New user? Sign up for free Remember me Forgot your password? Sign In or…" at bounding box center [428, 190] width 428 height 371
click at [739, 220] on div "Sign in New user? Sign up for free Remember me Forgot your password? Sign In or…" at bounding box center [428, 190] width 857 height 381
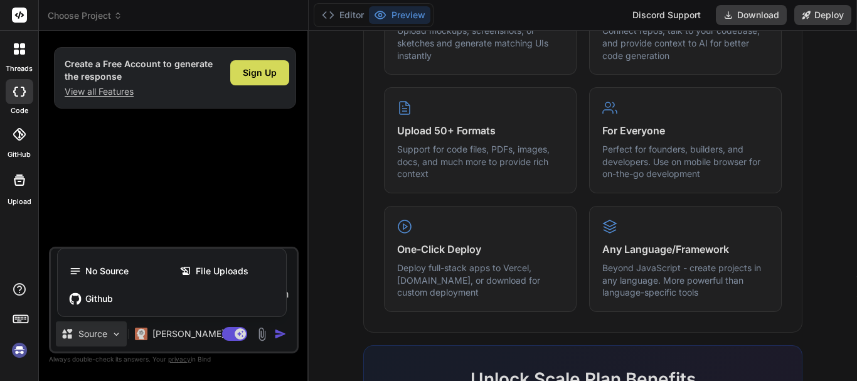
click at [105, 329] on div at bounding box center [428, 190] width 857 height 381
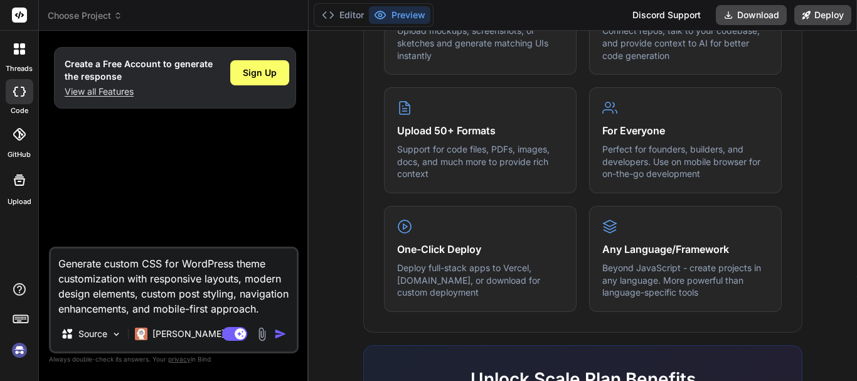
click at [273, 332] on div "Agent Mode. When this toggle is activated, AI automatically makes decisions, re…" at bounding box center [255, 333] width 72 height 15
click at [273, 331] on div "Agent Mode. When this toggle is activated, AI automatically makes decisions, re…" at bounding box center [255, 333] width 72 height 15
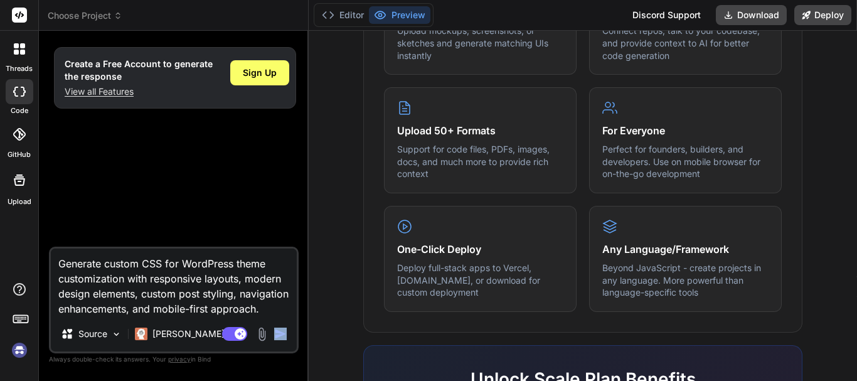
click at [273, 331] on div "Agent Mode. When this toggle is activated, AI automatically makes decisions, re…" at bounding box center [255, 333] width 72 height 15
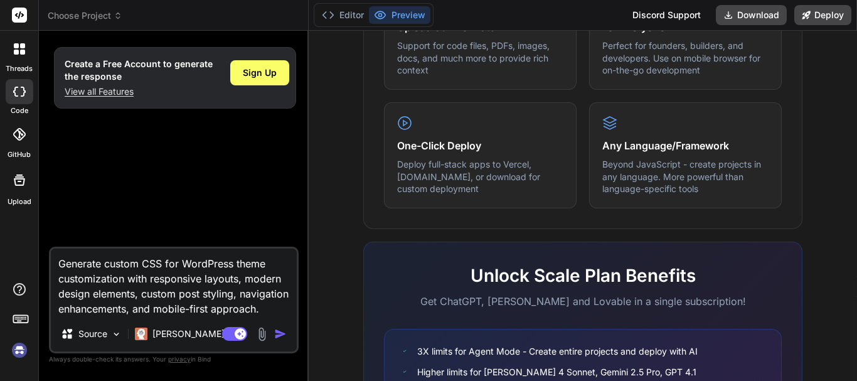
scroll to position [847, 0]
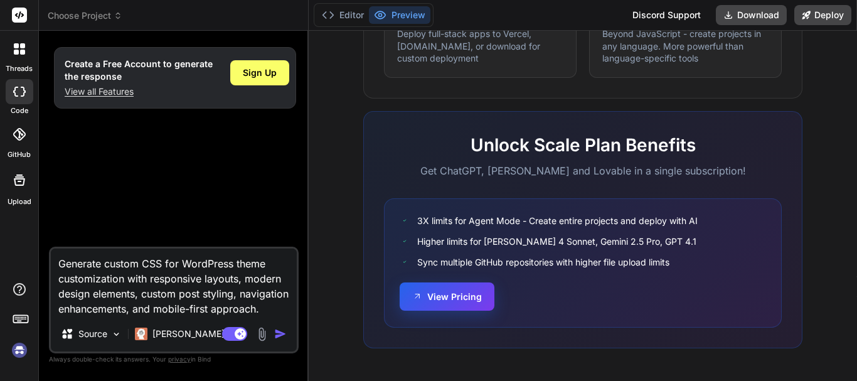
click at [425, 295] on button "View Pricing" at bounding box center [446, 296] width 95 height 28
click at [282, 335] on img "button" at bounding box center [280, 333] width 13 height 13
click at [282, 334] on img "button" at bounding box center [280, 333] width 13 height 13
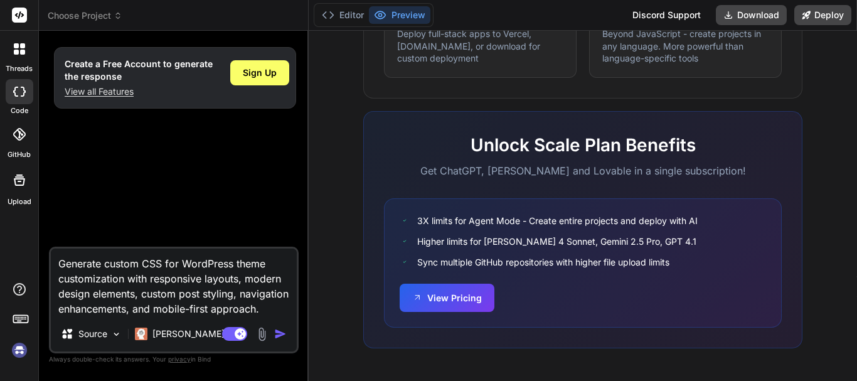
click at [282, 334] on img "button" at bounding box center [280, 333] width 13 height 13
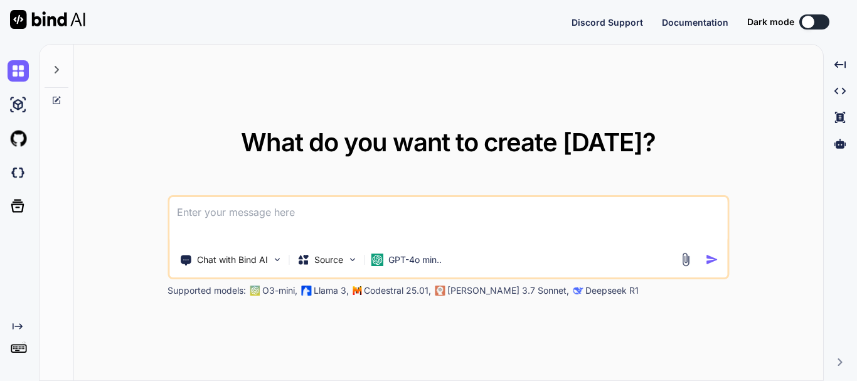
type textarea "x"
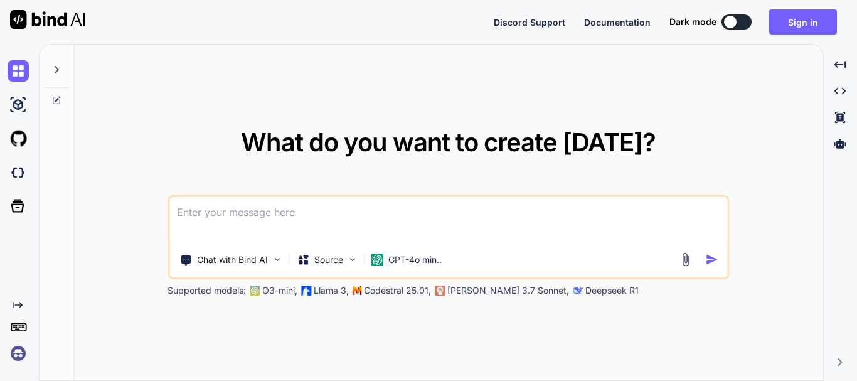
click at [185, 216] on textarea at bounding box center [447, 220] width 557 height 46
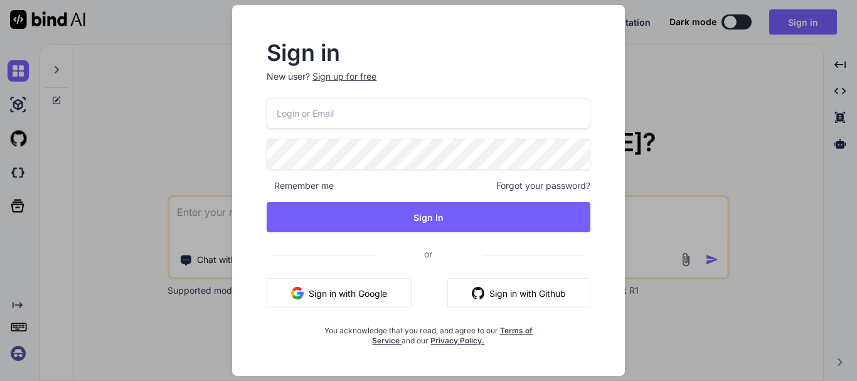
click at [641, 85] on div "Sign in New user? Sign up for free Remember me Forgot your password? Sign In or…" at bounding box center [428, 190] width 428 height 371
click at [100, 101] on div "Sign in New user? Sign up for free Remember me Forgot your password? Sign In or…" at bounding box center [428, 190] width 857 height 381
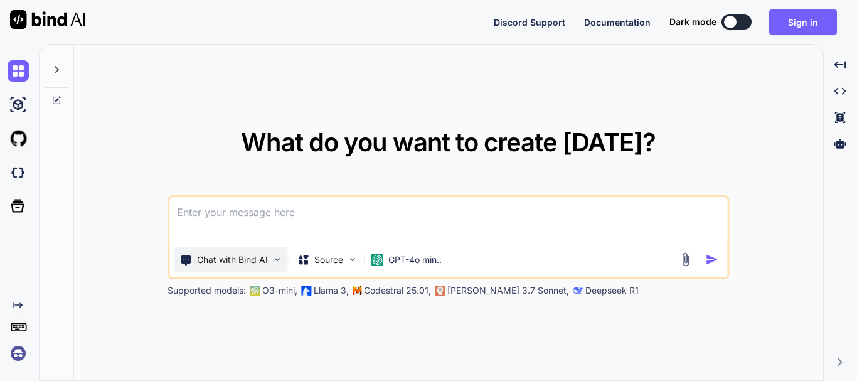
click at [272, 259] on img at bounding box center [277, 259] width 11 height 11
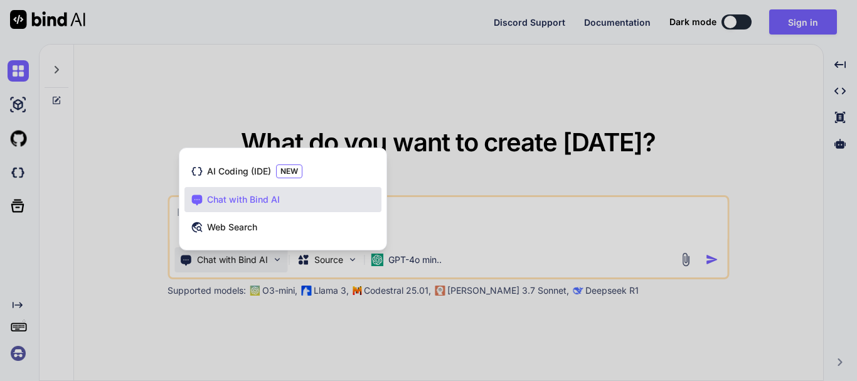
click at [95, 156] on div at bounding box center [428, 190] width 857 height 381
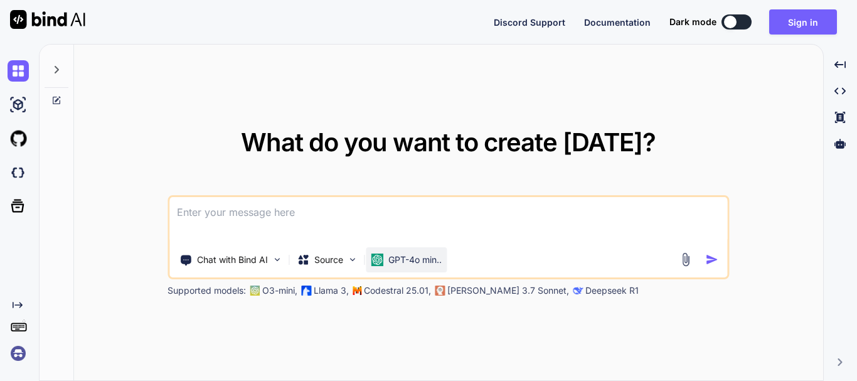
click at [421, 263] on p "GPT-4o min.." at bounding box center [414, 259] width 53 height 13
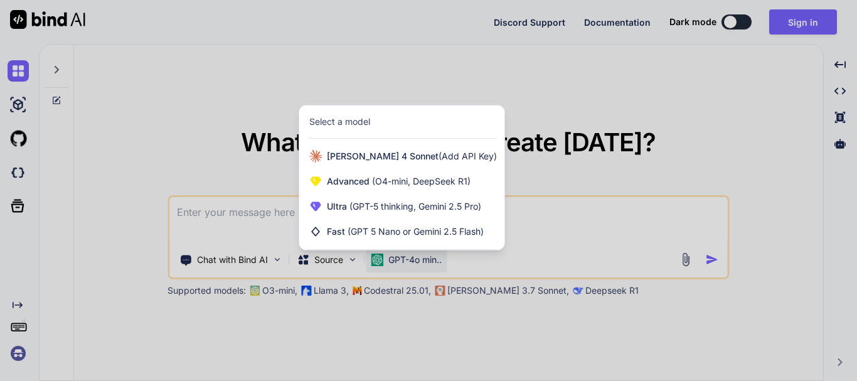
click at [67, 108] on div at bounding box center [428, 190] width 857 height 381
type textarea "x"
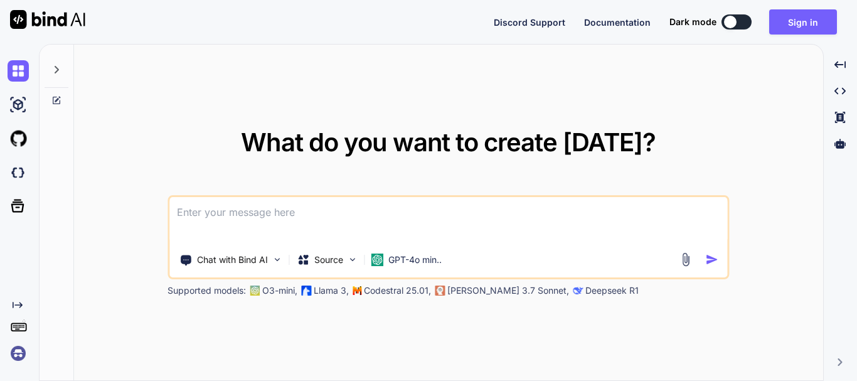
click at [204, 214] on textarea at bounding box center [447, 220] width 557 height 46
paste textarea
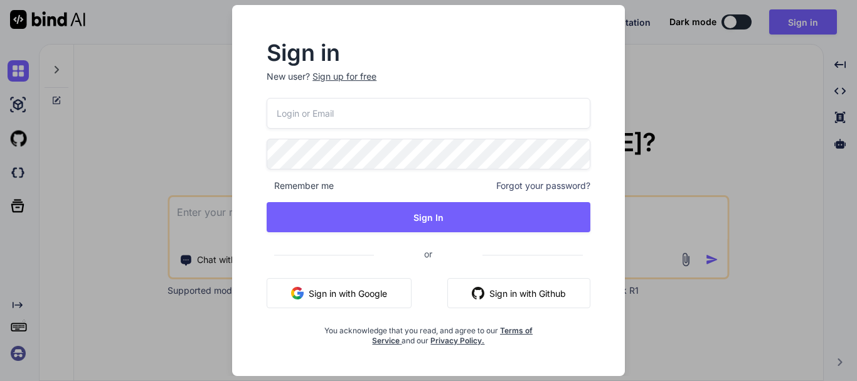
drag, startPoint x: 21, startPoint y: 180, endPoint x: 27, endPoint y: 186, distance: 8.0
click at [26, 186] on div "Sign in New user? Sign up for free Remember me Forgot your password? Sign In or…" at bounding box center [428, 190] width 857 height 381
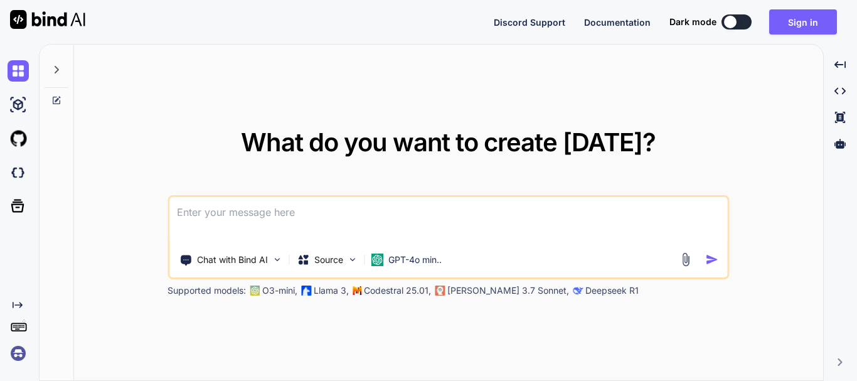
click at [24, 186] on div at bounding box center [21, 173] width 26 height 34
click at [372, 208] on textarea at bounding box center [447, 220] width 557 height 46
paste textarea
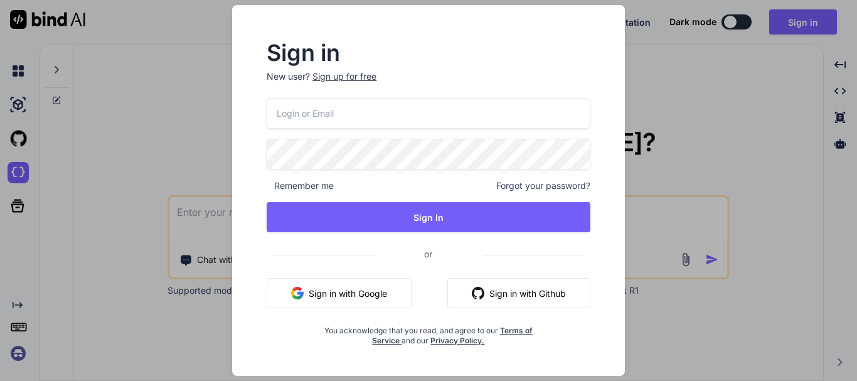
click at [679, 173] on div "Sign in New user? Sign up for free Remember me Forgot your password? Sign In or…" at bounding box center [428, 190] width 857 height 381
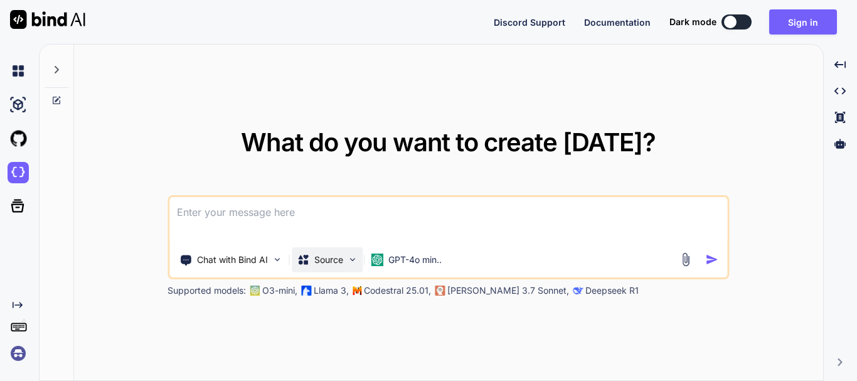
click at [352, 262] on img at bounding box center [352, 259] width 11 height 11
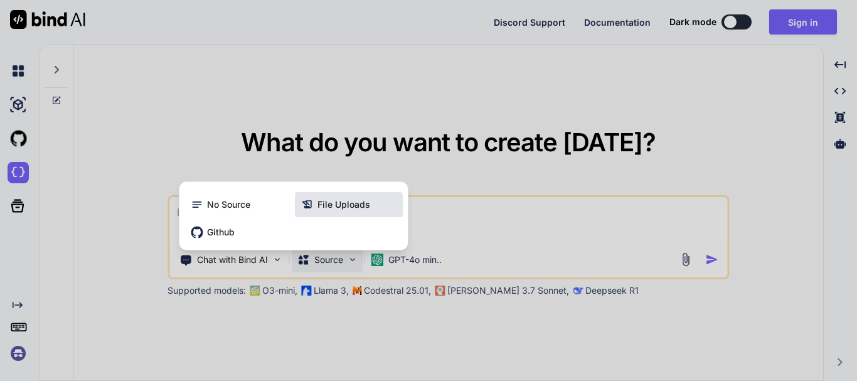
click at [334, 201] on span "File Uploads" at bounding box center [343, 204] width 53 height 13
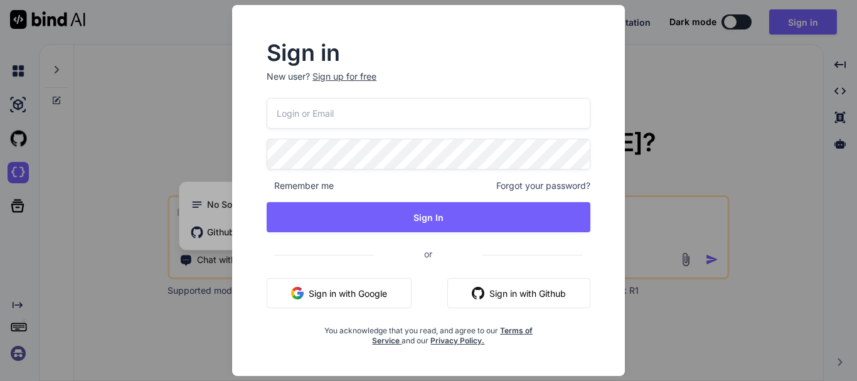
click at [562, 297] on button "Sign in with Github" at bounding box center [518, 293] width 143 height 30
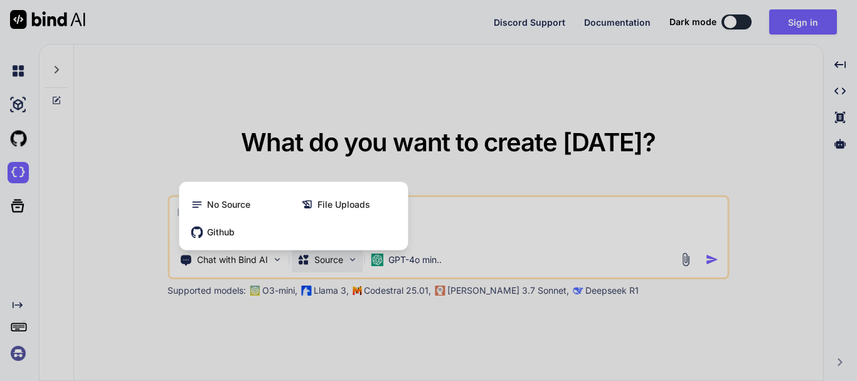
click at [239, 142] on div at bounding box center [428, 190] width 857 height 381
type textarea "x"
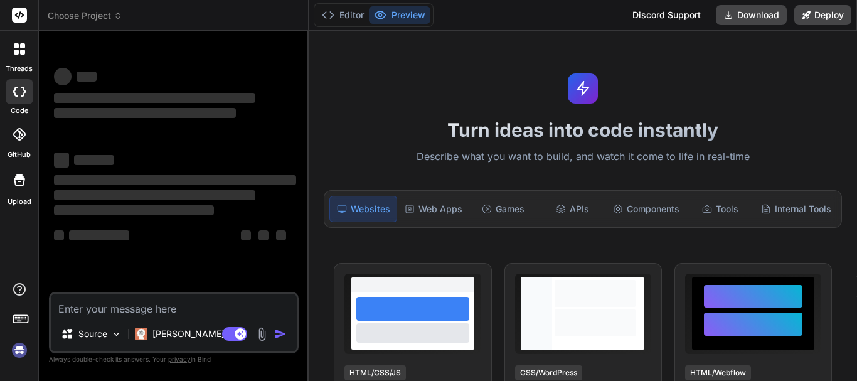
type textarea "x"
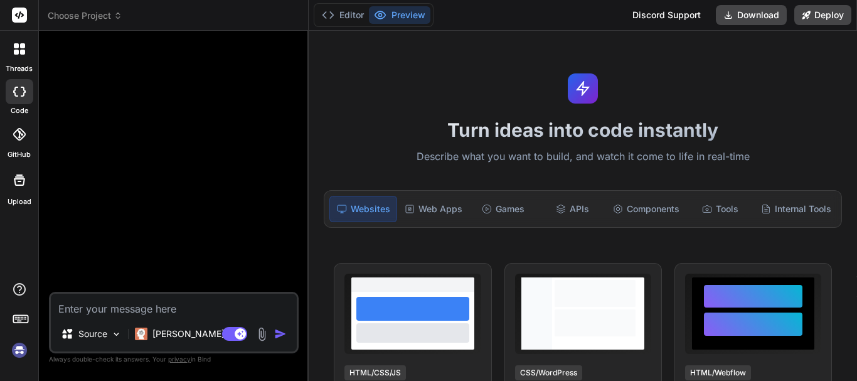
click at [14, 350] on img at bounding box center [19, 349] width 21 height 21
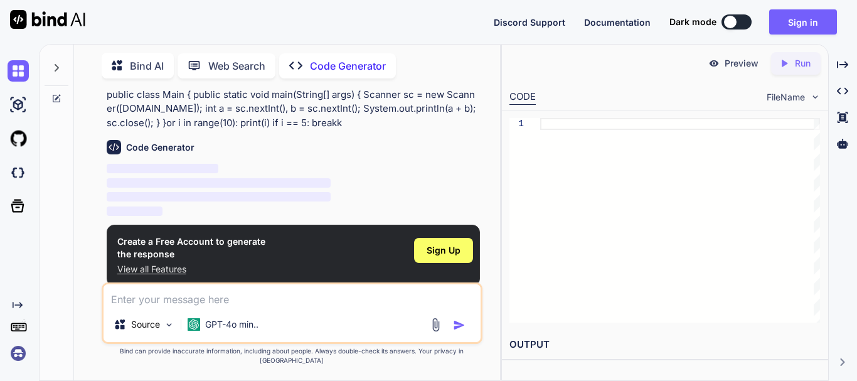
scroll to position [46, 0]
type textarea "x"
click at [531, 343] on h2 "OUTPUT" at bounding box center [665, 344] width 326 height 29
click at [678, 221] on div at bounding box center [680, 220] width 280 height 204
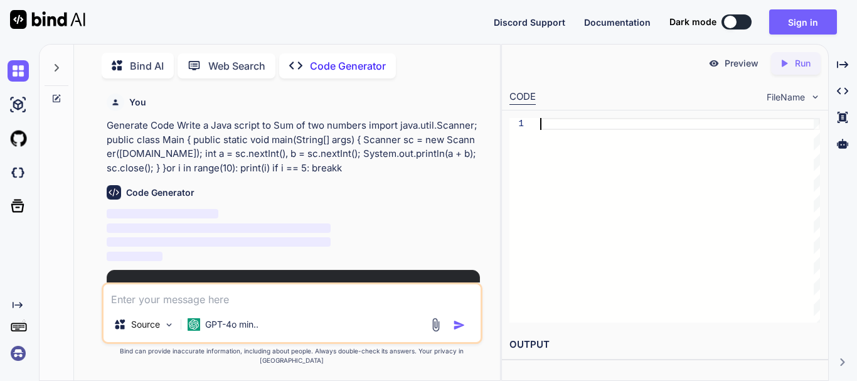
scroll to position [46, 0]
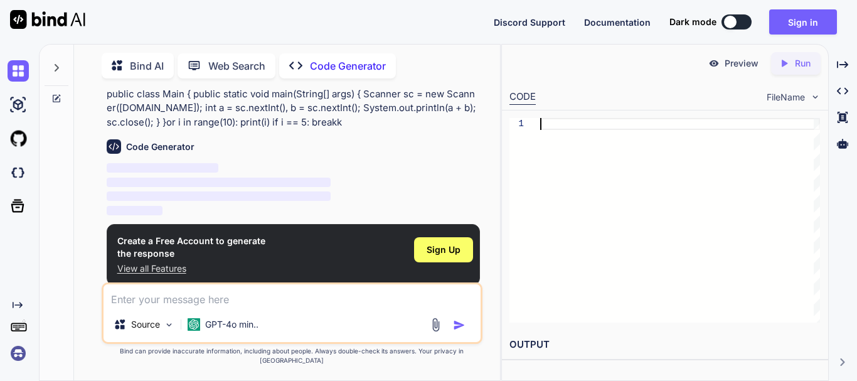
click at [272, 307] on textarea at bounding box center [291, 295] width 377 height 23
click at [117, 268] on div "Create a Free Account to generate the response View all Features Sign Up" at bounding box center [293, 254] width 373 height 61
click at [159, 270] on p "View all Features" at bounding box center [191, 268] width 148 height 13
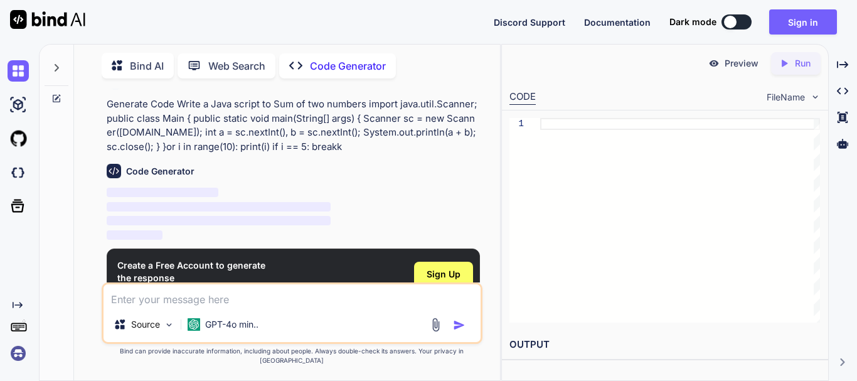
scroll to position [0, 0]
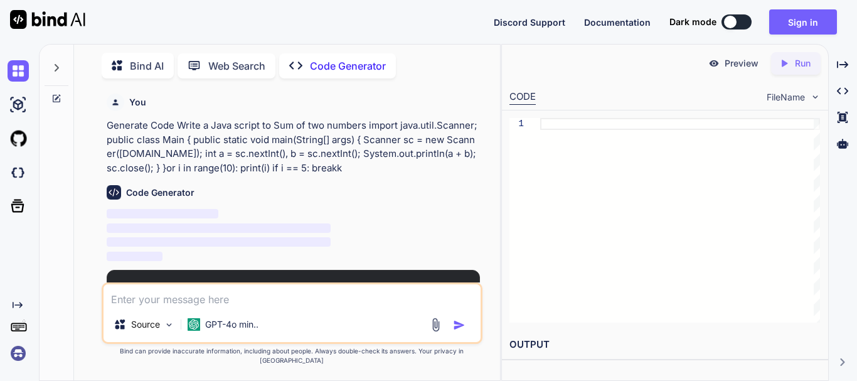
click at [336, 162] on p "Generate Code Write a Java script to Sum of two numbers import java.util.Scanne…" at bounding box center [293, 147] width 373 height 56
click at [329, 162] on p "Generate Code Write a Java script to Sum of two numbers import java.util.Scanne…" at bounding box center [293, 147] width 373 height 56
click at [224, 186] on div "Code Generator" at bounding box center [293, 192] width 373 height 14
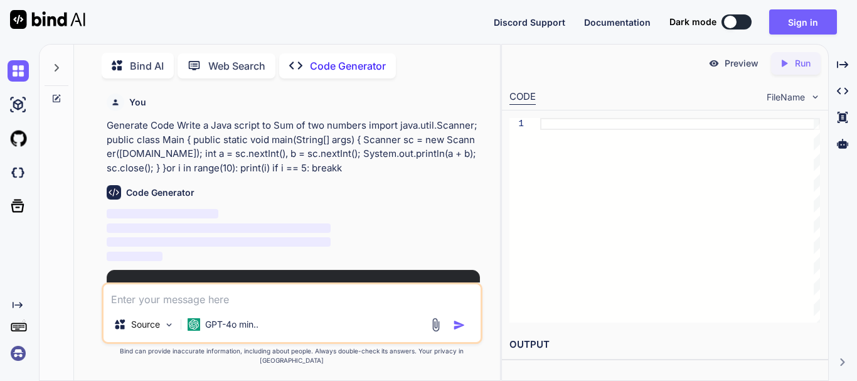
click at [146, 162] on p "Generate Code Write a Java script to Sum of two numbers import java.util.Scanne…" at bounding box center [293, 147] width 373 height 56
click at [264, 129] on p "Generate Code Write a Java script to Sum of two numbers import java.util.Scanne…" at bounding box center [293, 147] width 373 height 56
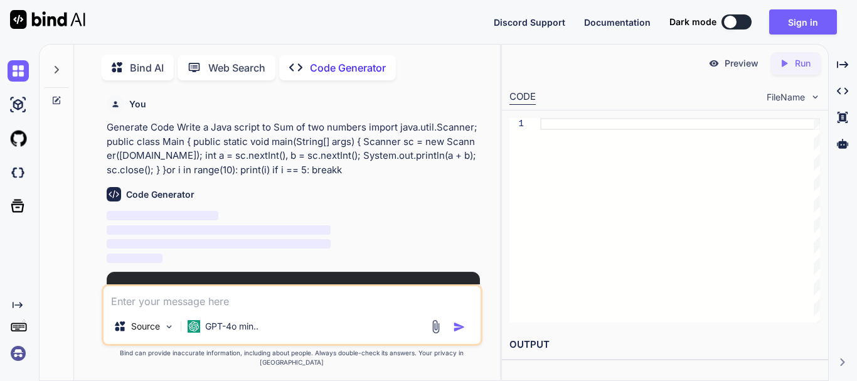
scroll to position [5, 0]
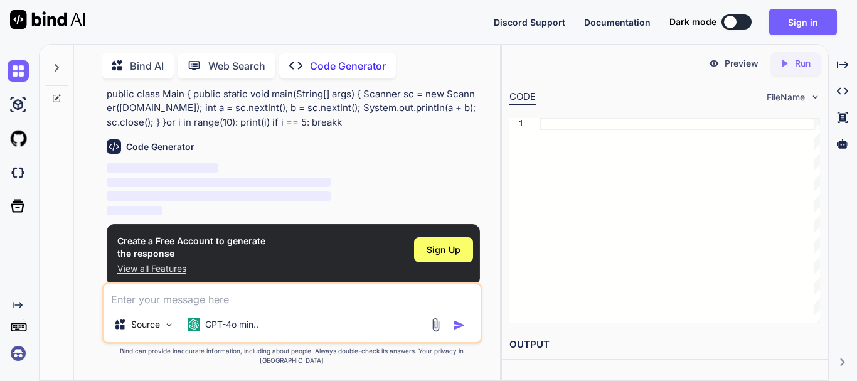
type textarea "x"
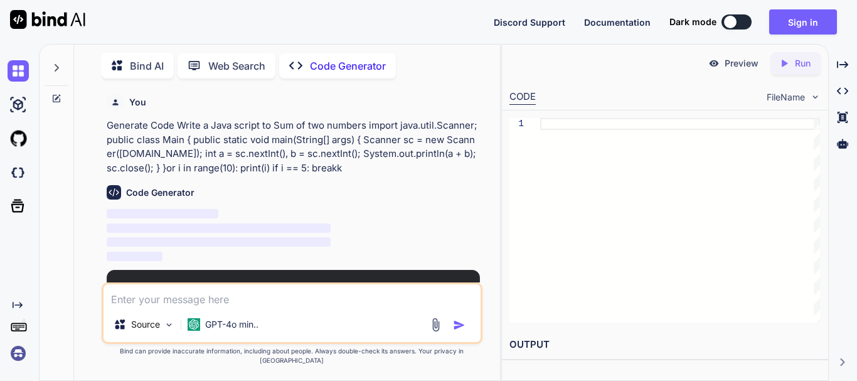
click at [258, 127] on p "Generate Code Write a Java script to Sum of two numbers import java.util.Scanne…" at bounding box center [293, 147] width 373 height 56
click at [258, 125] on p "Generate Code Write a Java script to Sum of two numbers import java.util.Scanne…" at bounding box center [293, 147] width 373 height 56
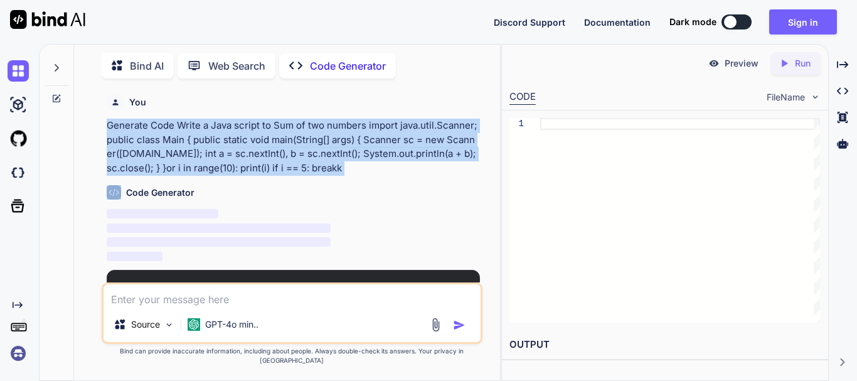
click at [258, 125] on p "Generate Code Write a Java script to Sum of two numbers import java.util.Scanne…" at bounding box center [293, 147] width 373 height 56
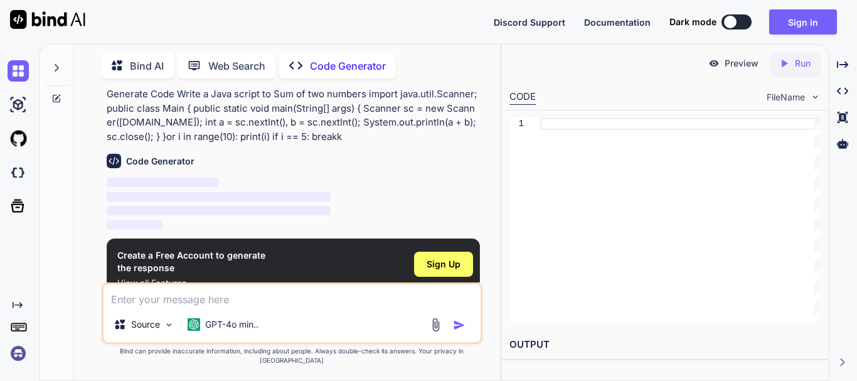
scroll to position [46, 0]
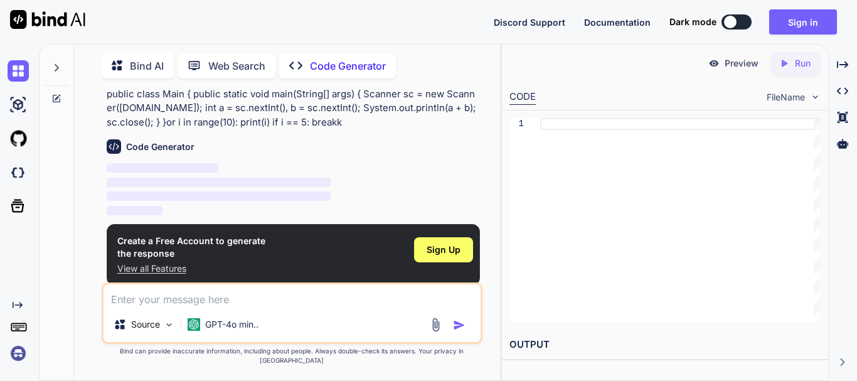
click at [189, 270] on p "View all Features" at bounding box center [191, 268] width 148 height 13
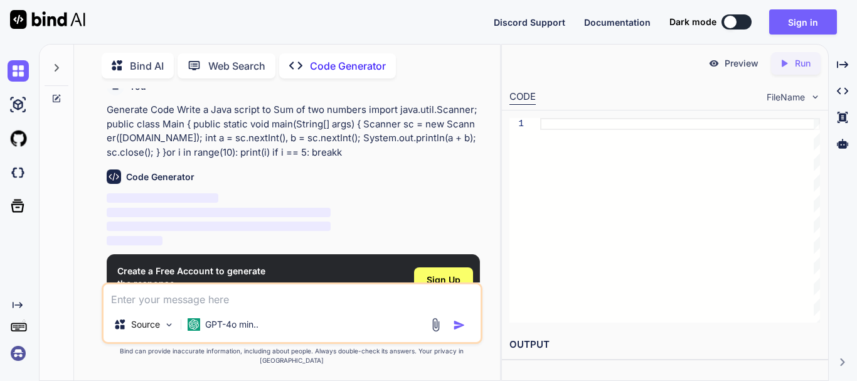
scroll to position [0, 0]
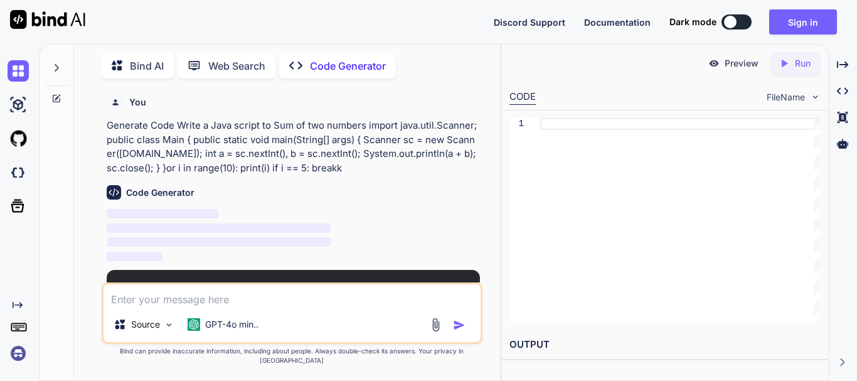
click at [73, 23] on img at bounding box center [47, 19] width 75 height 19
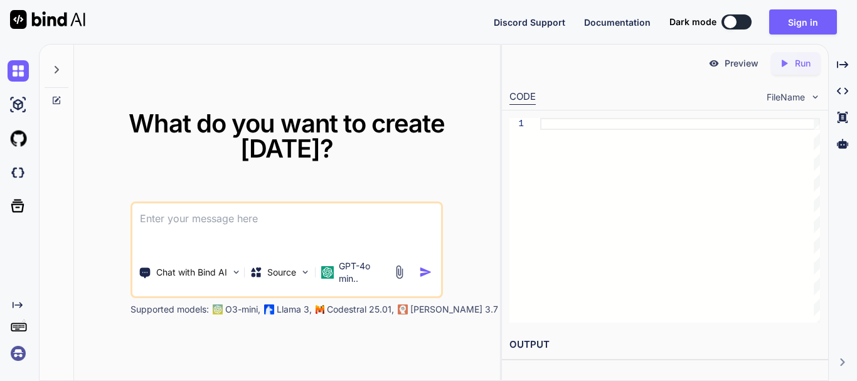
click at [54, 71] on icon at bounding box center [56, 70] width 10 height 10
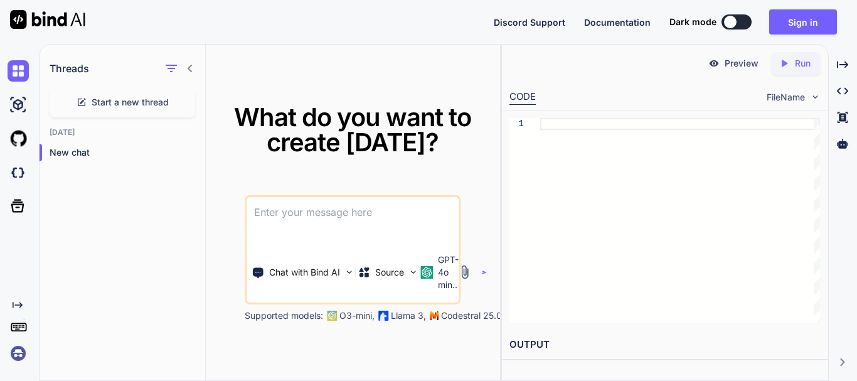
click at [54, 71] on h1 "Threads" at bounding box center [70, 68] width 40 height 15
click at [288, 215] on textarea at bounding box center [352, 220] width 212 height 46
paste textarea
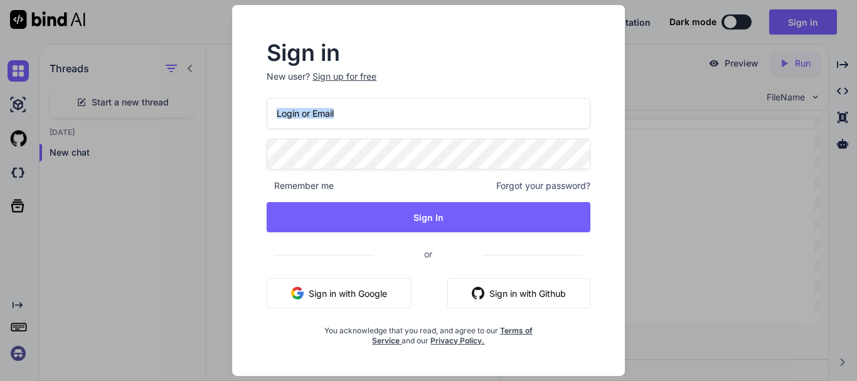
drag, startPoint x: 255, startPoint y: 130, endPoint x: 288, endPoint y: 132, distance: 33.9
click at [279, 132] on div "Sign in New user? Sign up for free Remember me Forgot your password? Sign In or…" at bounding box center [428, 190] width 428 height 371
click at [843, 206] on div "Sign in New user? Sign up for free Remember me Forgot your password? Sign In or…" at bounding box center [428, 190] width 857 height 381
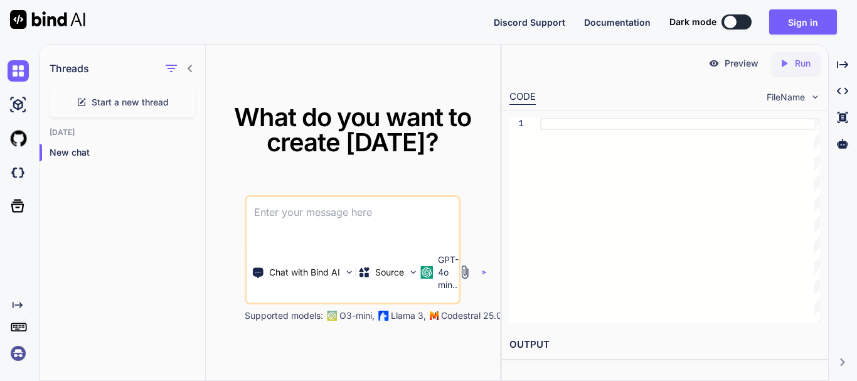
click at [284, 140] on span "What do you want to create [DATE]?" at bounding box center [352, 130] width 237 height 56
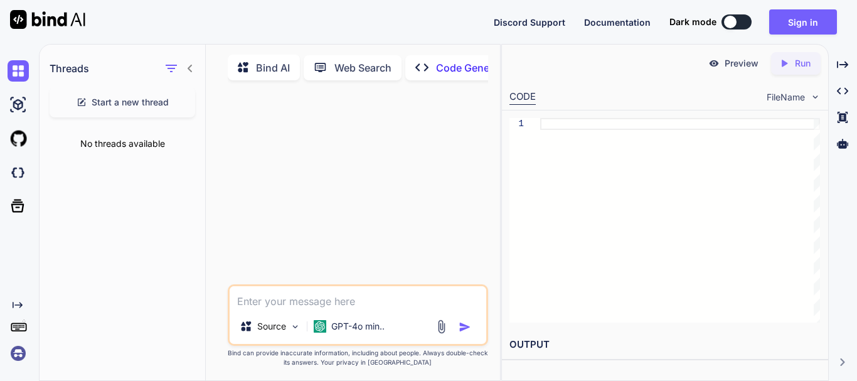
click at [128, 147] on div "No threads available" at bounding box center [123, 143] width 166 height 33
click at [137, 110] on div "Start a new thread" at bounding box center [122, 102] width 145 height 30
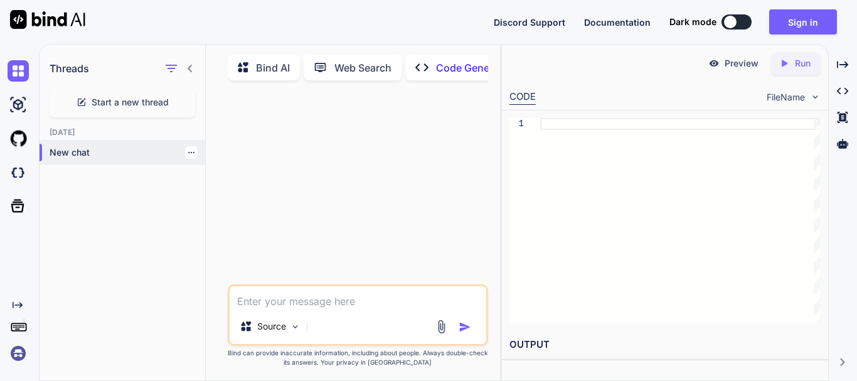
click at [59, 151] on p "New chat" at bounding box center [128, 152] width 156 height 13
click at [419, 68] on icon "Created with Pixso." at bounding box center [421, 67] width 13 height 13
click at [432, 65] on icon "Created with Pixso." at bounding box center [425, 67] width 21 height 13
click at [467, 67] on p "Code Generator" at bounding box center [474, 67] width 76 height 15
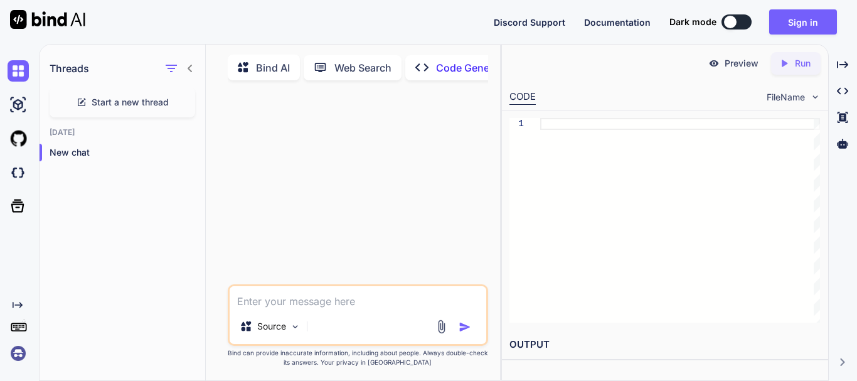
click at [297, 302] on textarea at bounding box center [358, 297] width 256 height 23
paste textarea "Sum of two numbers import java.util.Scanner; public class Main { public static …"
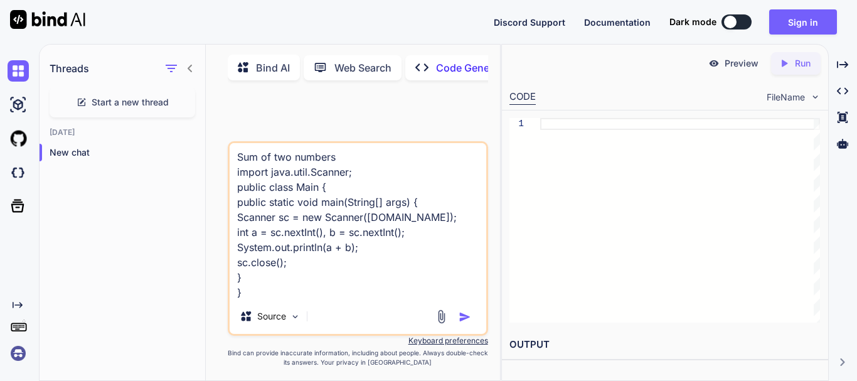
type textarea "Sum of two numbers import java.util.Scanner; public class Main { public static …"
click at [462, 320] on img "button" at bounding box center [464, 316] width 13 height 13
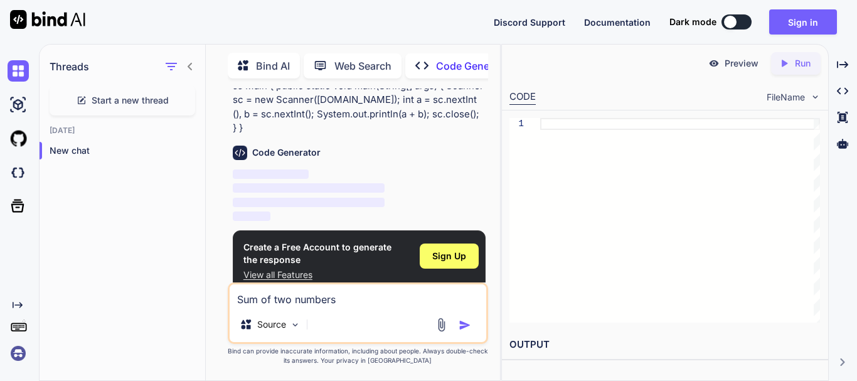
scroll to position [55, 0]
